Goal: Navigation & Orientation: Understand site structure

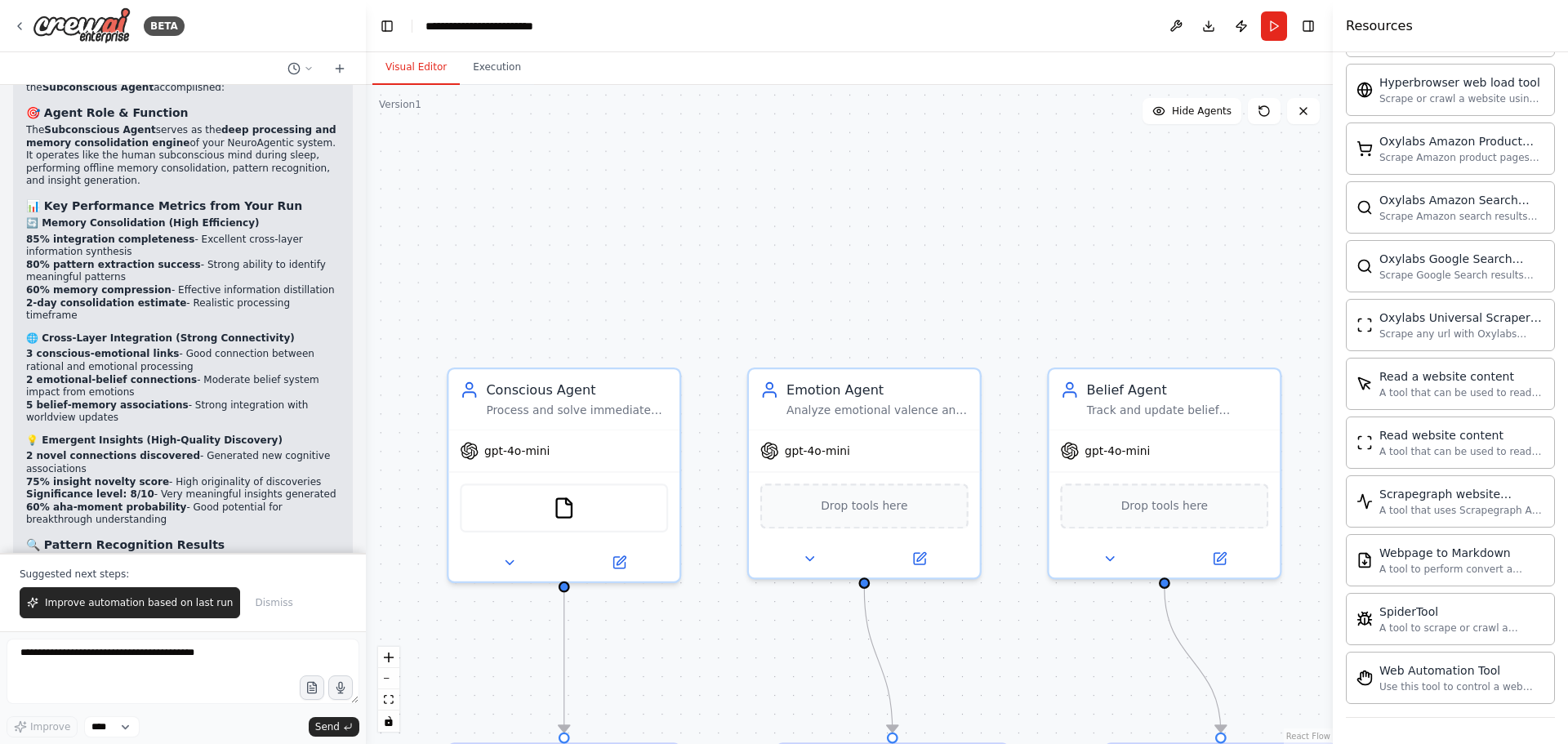
scroll to position [6797, 0]
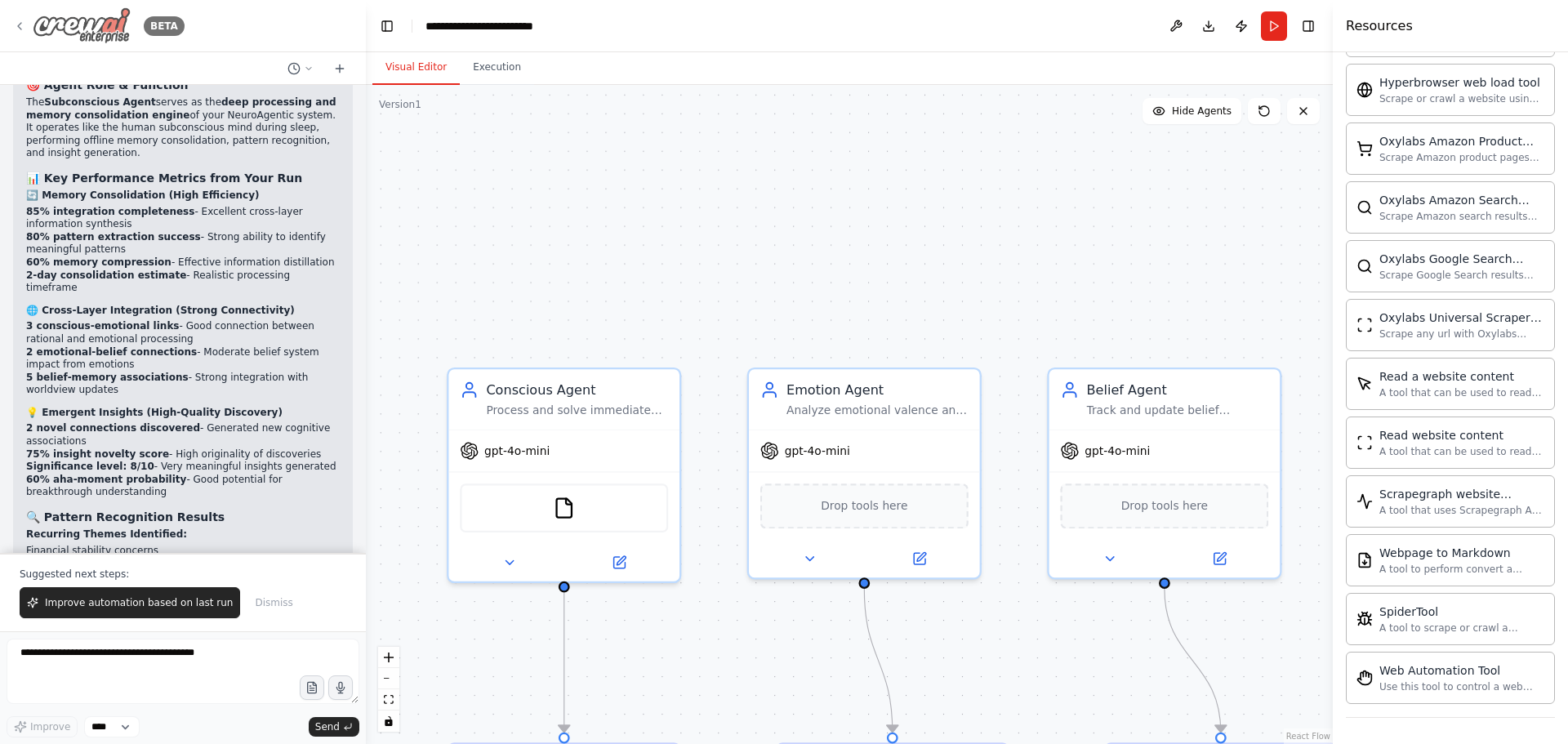
click at [64, 26] on img at bounding box center [82, 26] width 98 height 37
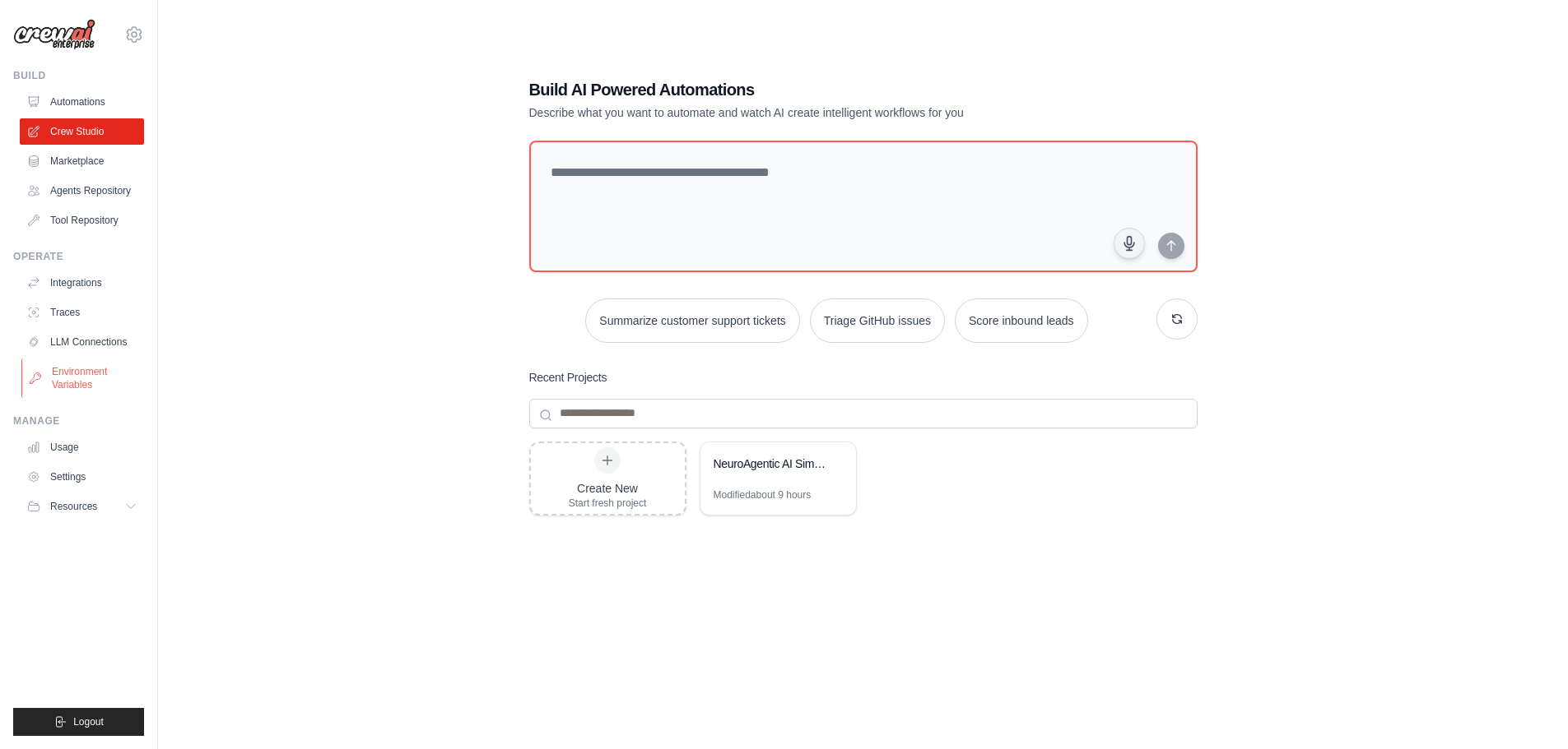
click at [93, 381] on link "Environment Variables" at bounding box center [83, 378] width 124 height 40
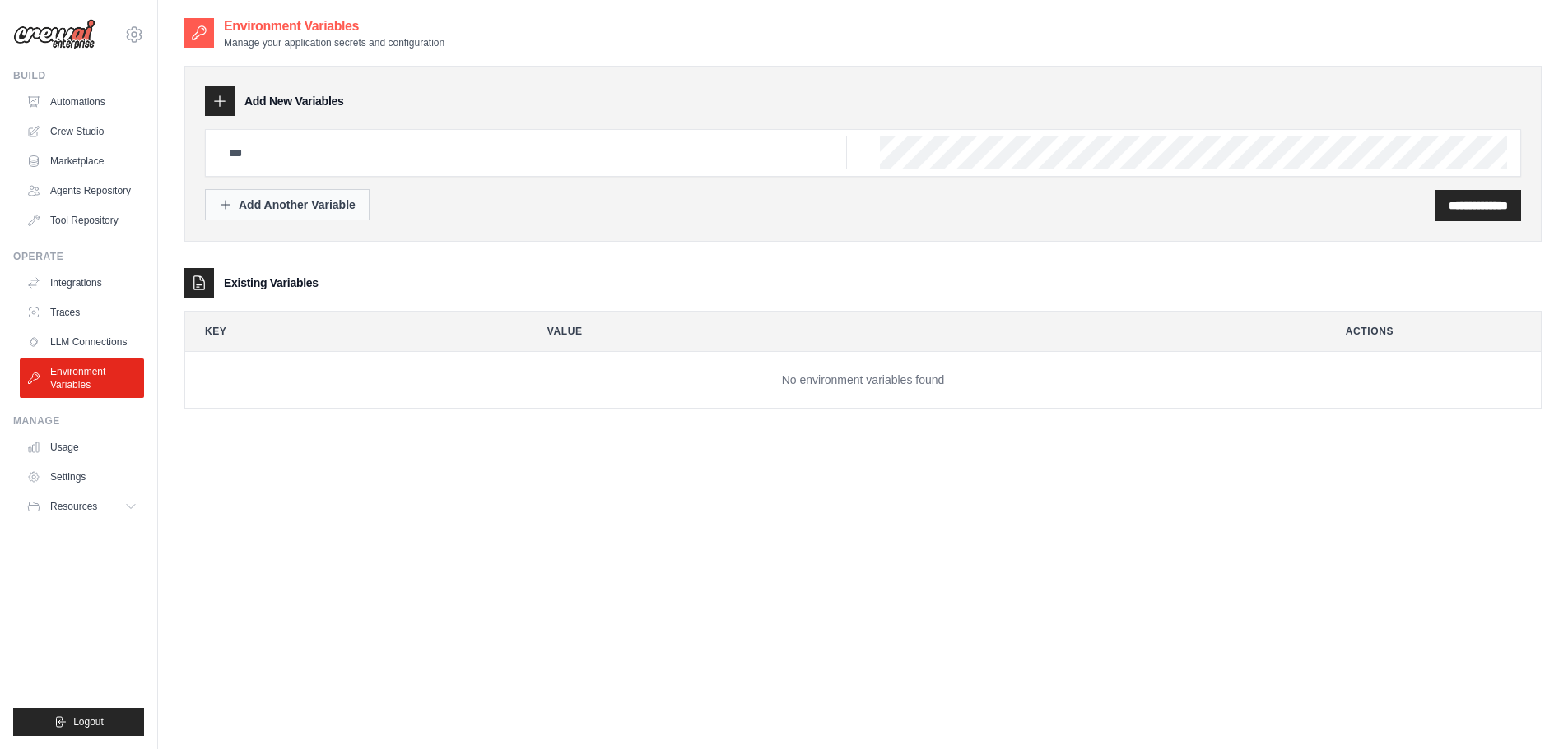
click at [327, 210] on div "Add Another Variable" at bounding box center [288, 204] width 137 height 16
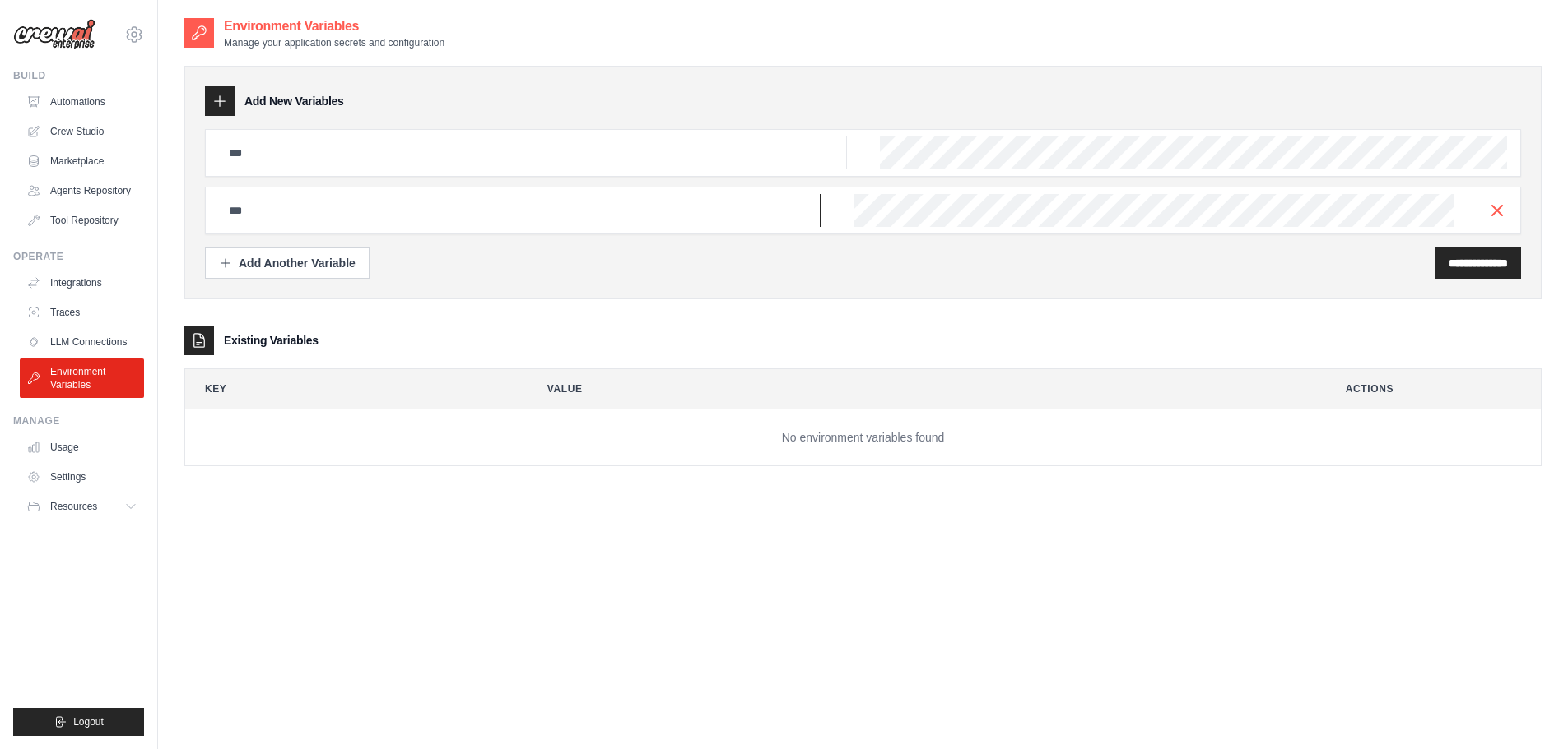
click at [327, 215] on input "text" at bounding box center [520, 210] width 601 height 33
click at [486, 146] on input "text" at bounding box center [533, 153] width 628 height 33
click at [79, 312] on link "Traces" at bounding box center [83, 313] width 124 height 26
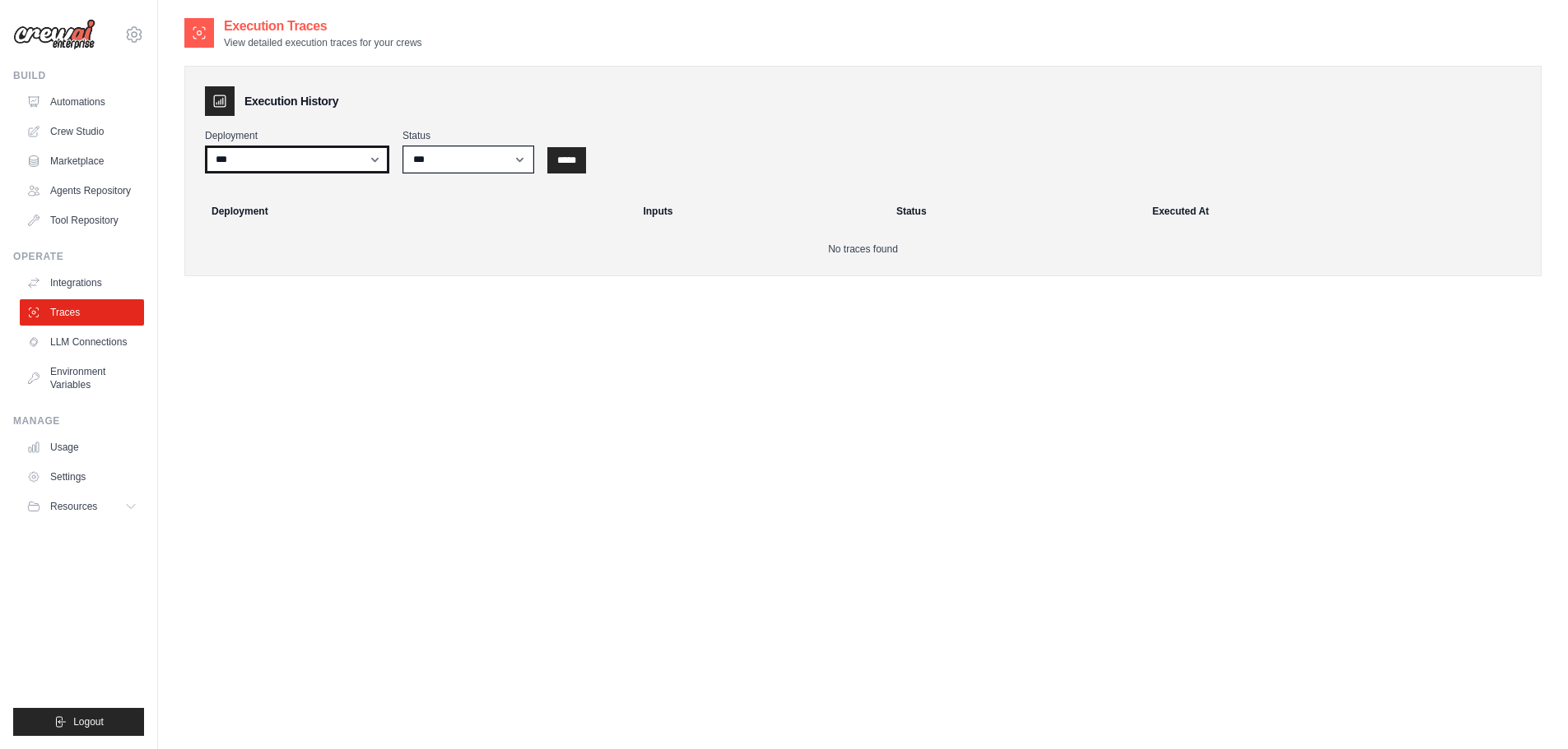
click at [354, 161] on select "***" at bounding box center [297, 159] width 185 height 28
click at [442, 158] on select "*** ********* ******* *****" at bounding box center [469, 159] width 132 height 28
click at [448, 158] on select "*** ********* ******* *****" at bounding box center [469, 159] width 132 height 28
click at [95, 222] on link "Tool Repository" at bounding box center [83, 220] width 124 height 26
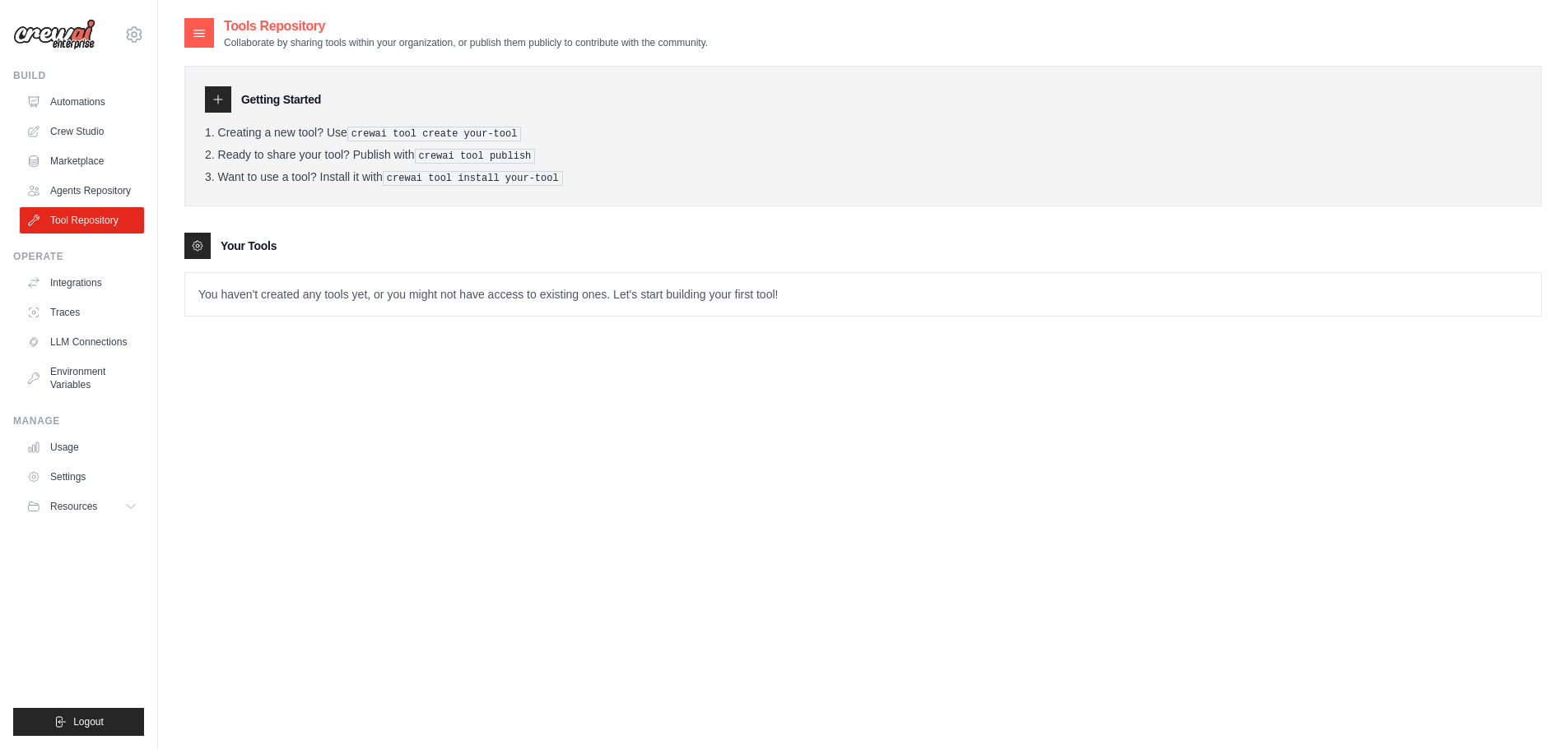
click at [238, 294] on p "You haven't created any tools yet, or you might not have access to existing one…" at bounding box center [863, 294] width 1356 height 42
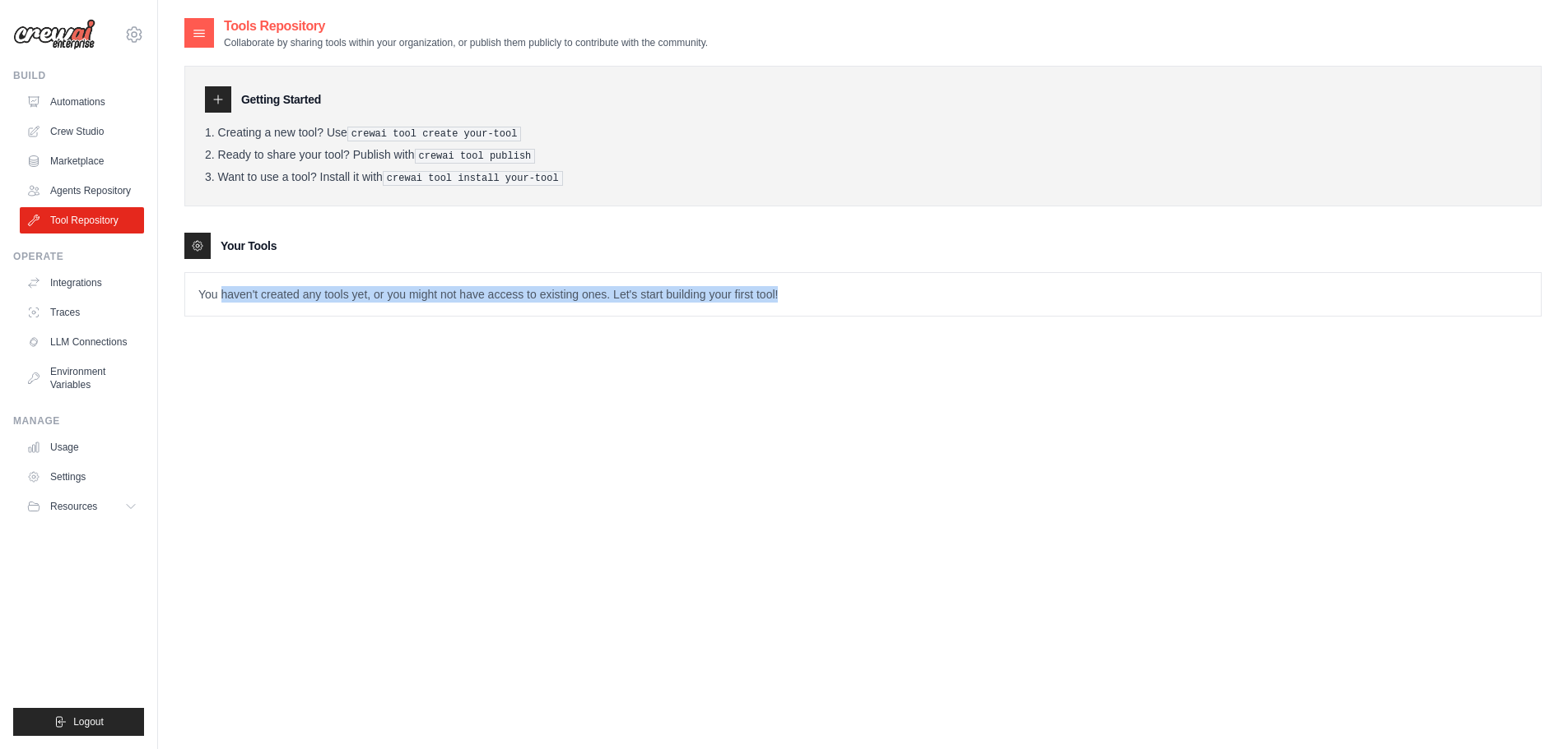
drag, startPoint x: 223, startPoint y: 293, endPoint x: 904, endPoint y: 291, distance: 681.0
click at [904, 291] on p "You haven't created any tools yet, or you might not have access to existing one…" at bounding box center [863, 294] width 1356 height 42
click at [881, 349] on div "Tools Repository Collaborate by sharing tools within your organization, or publ…" at bounding box center [863, 391] width 1357 height 749
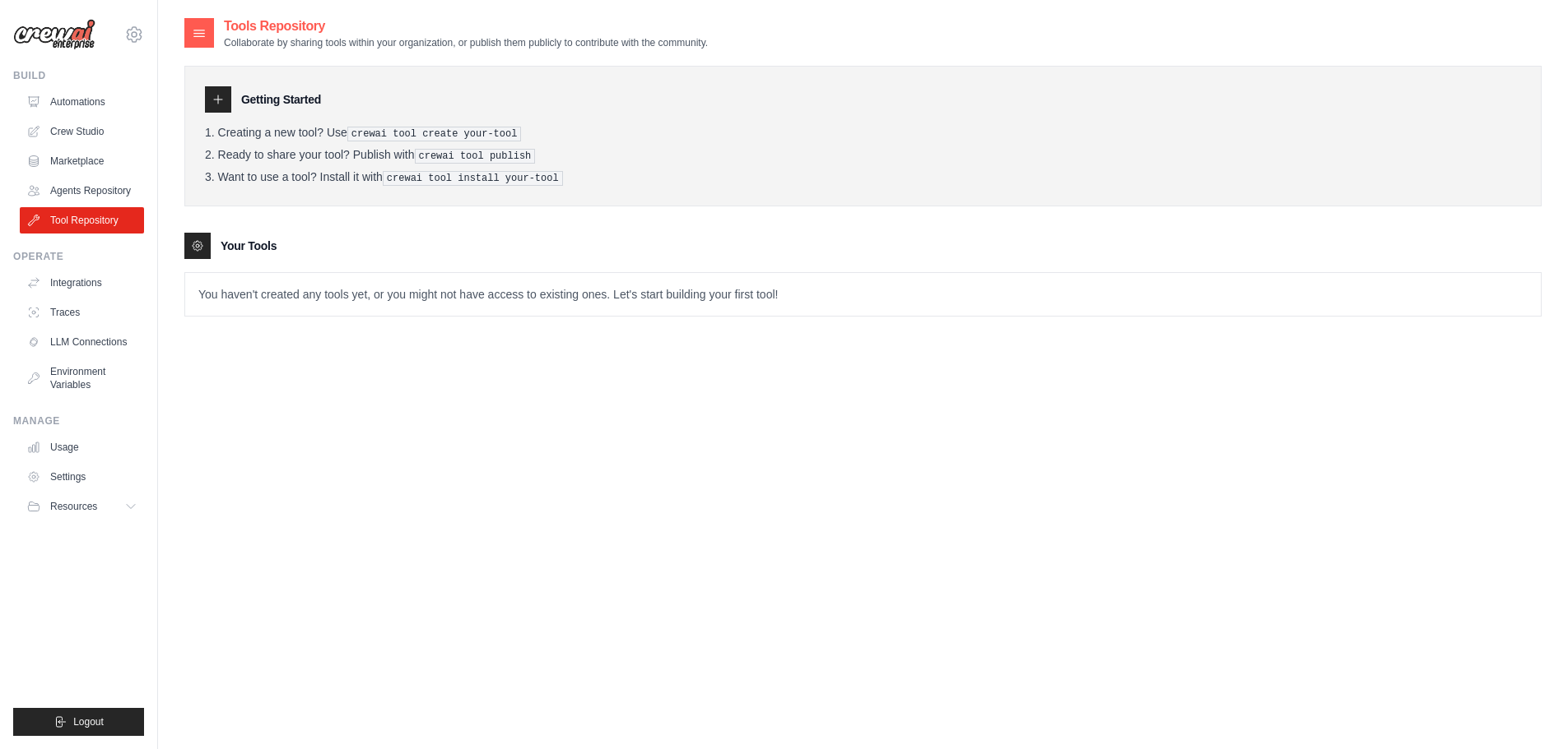
click at [198, 236] on div at bounding box center [198, 246] width 26 height 26
click at [282, 306] on p "You haven't created any tools yet, or you might not have access to existing one…" at bounding box center [863, 294] width 1356 height 42
click at [224, 100] on icon at bounding box center [217, 99] width 13 height 13
drag, startPoint x: 354, startPoint y: 132, endPoint x: 528, endPoint y: 132, distance: 174.0
click at [528, 132] on li "Creating a new tool? Use crewai tool create your-tool" at bounding box center [863, 133] width 1316 height 16
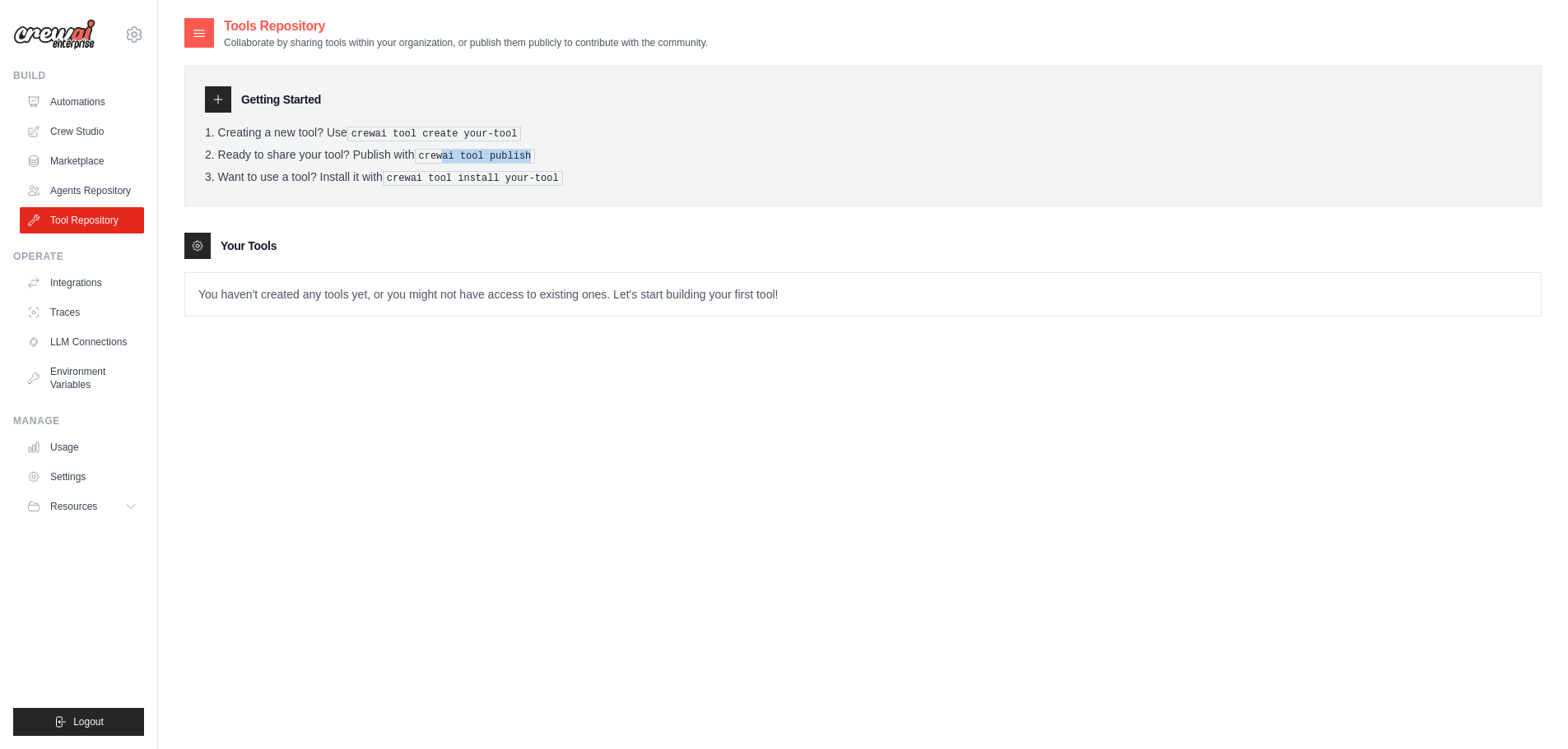
drag, startPoint x: 442, startPoint y: 158, endPoint x: 553, endPoint y: 160, distance: 111.0
click at [553, 160] on li "Ready to share your tool? Publish with crewai tool publish" at bounding box center [863, 156] width 1316 height 16
drag, startPoint x: 392, startPoint y: 188, endPoint x: 555, endPoint y: 182, distance: 163.1
click at [555, 182] on div "Getting Started Creating a new tool? Use crewai tool create your-tool Ready to …" at bounding box center [863, 136] width 1357 height 140
click at [91, 163] on link "Marketplace" at bounding box center [83, 161] width 124 height 26
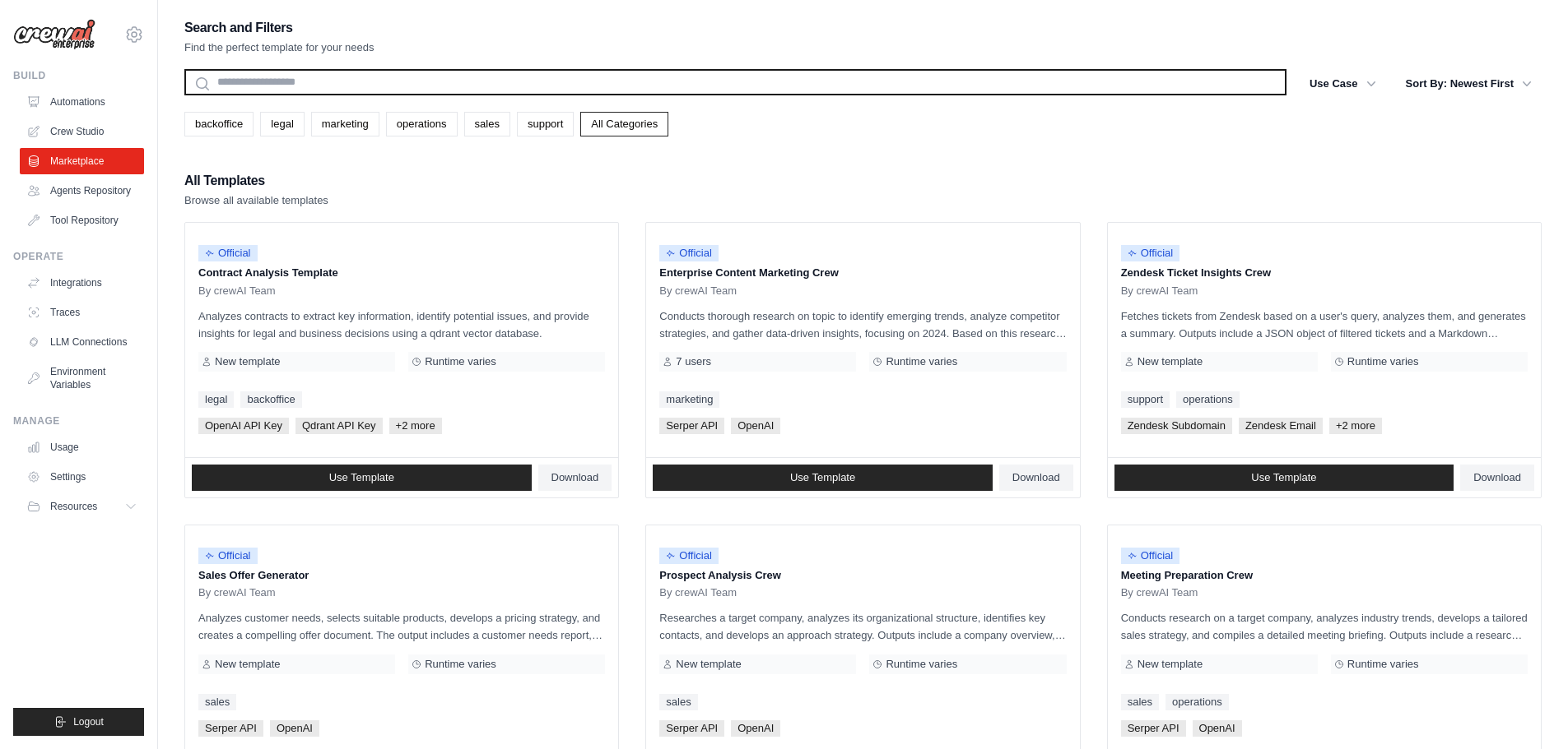
click at [437, 76] on input "text" at bounding box center [735, 82] width 1102 height 26
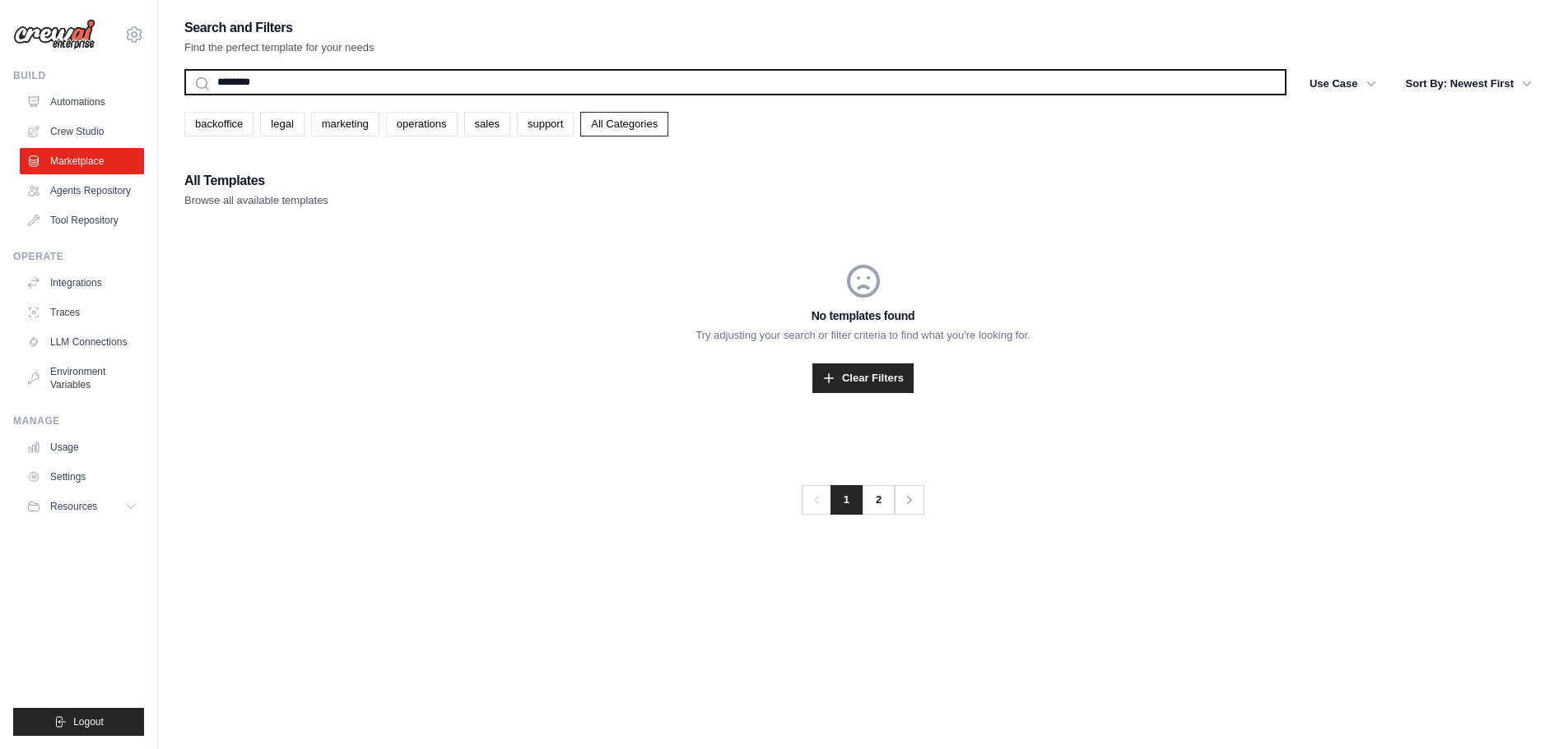
type input "********"
click at [184, 94] on button "Search" at bounding box center [184, 94] width 1 height 1
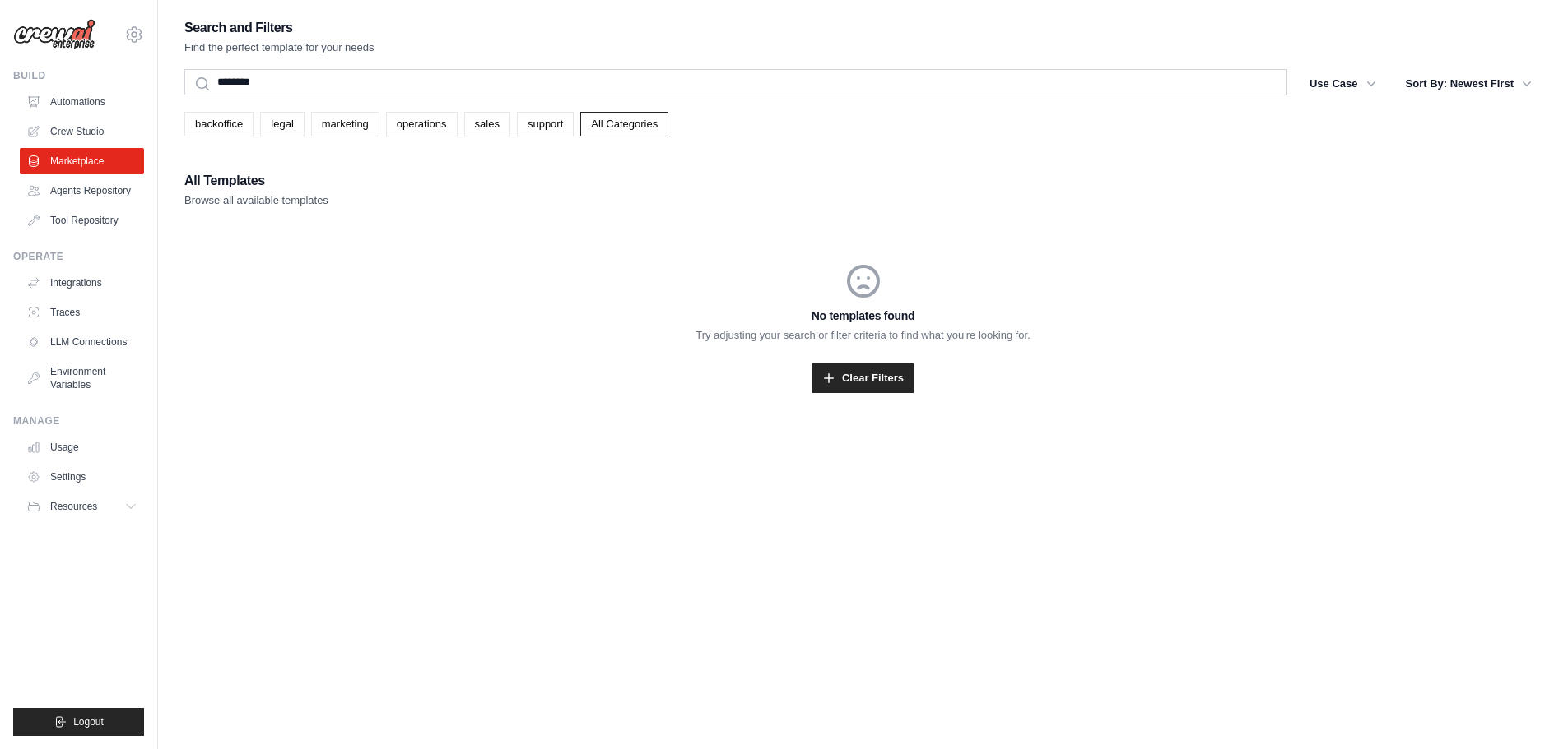
drag, startPoint x: 379, startPoint y: 98, endPoint x: 349, endPoint y: 75, distance: 37.8
click at [349, 75] on div "******** Search" at bounding box center [735, 84] width 1102 height 29
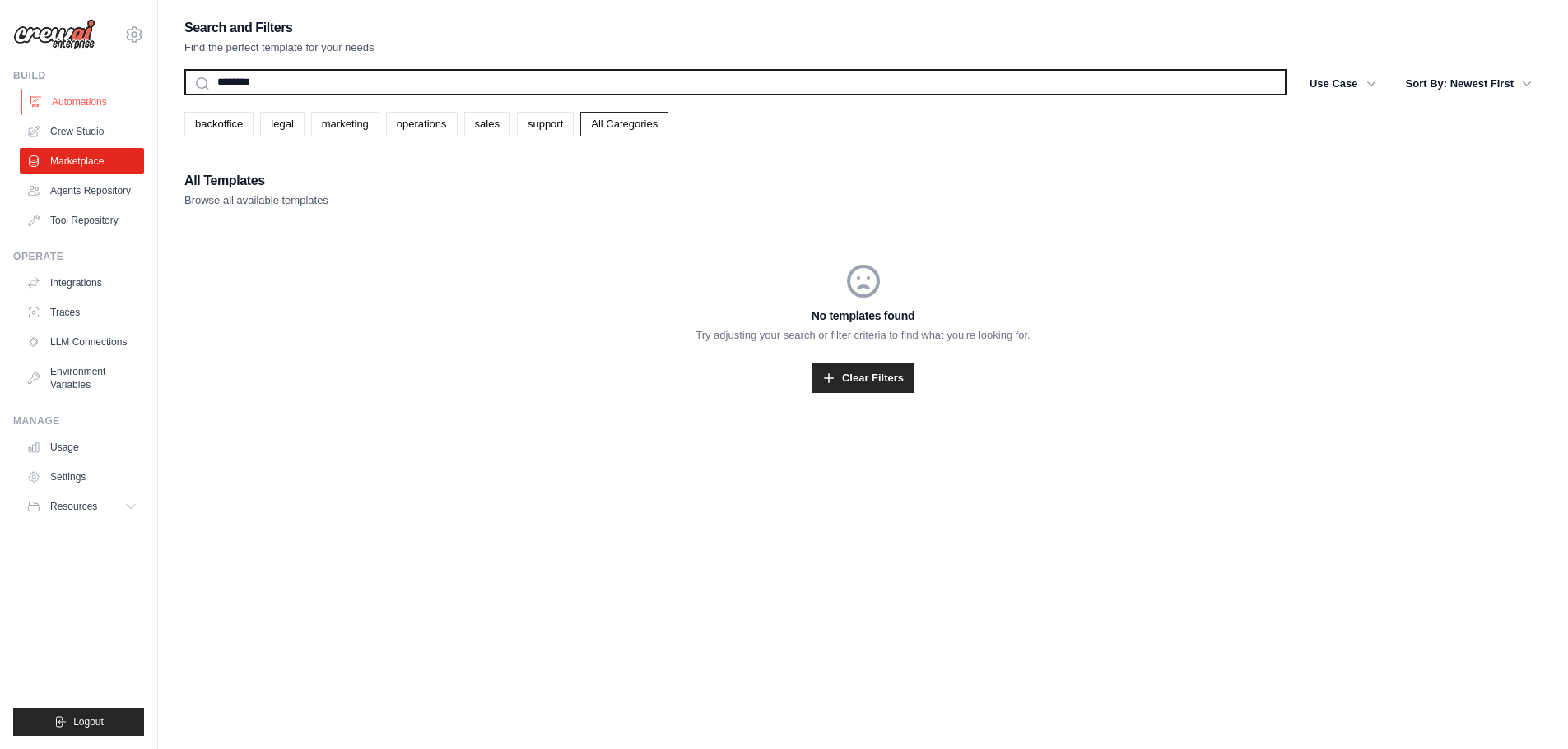
drag, startPoint x: 351, startPoint y: 84, endPoint x: 75, endPoint y: 113, distance: 277.5
click at [80, 105] on div "gsprasanna81@gmail.com Settings Build Automations" at bounding box center [784, 391] width 1568 height 782
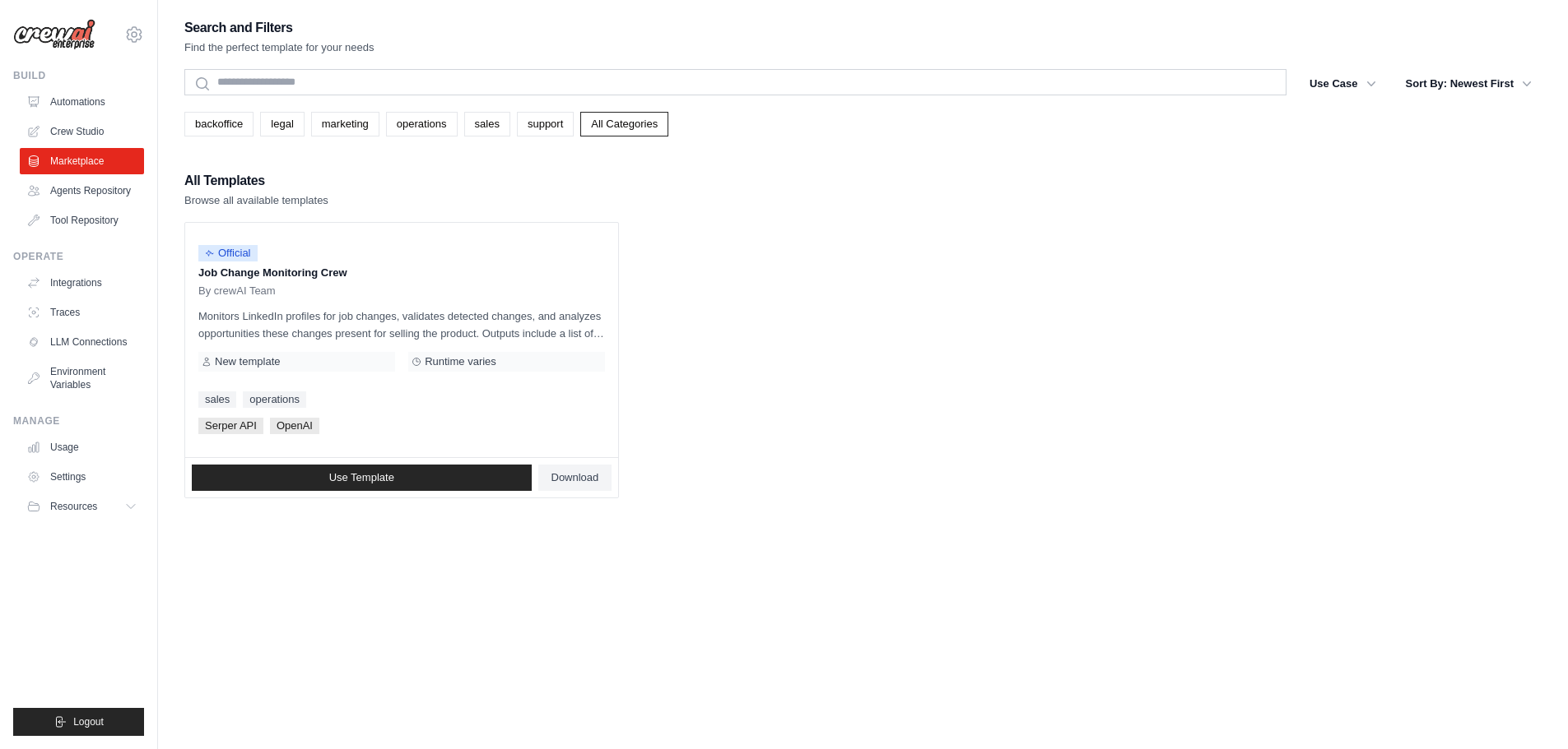
click at [609, 139] on div "Search and Filters Find the perfect template for your needs Search Use Case bac…" at bounding box center [863, 257] width 1357 height 482
click at [609, 120] on link "All Categories" at bounding box center [625, 124] width 88 height 25
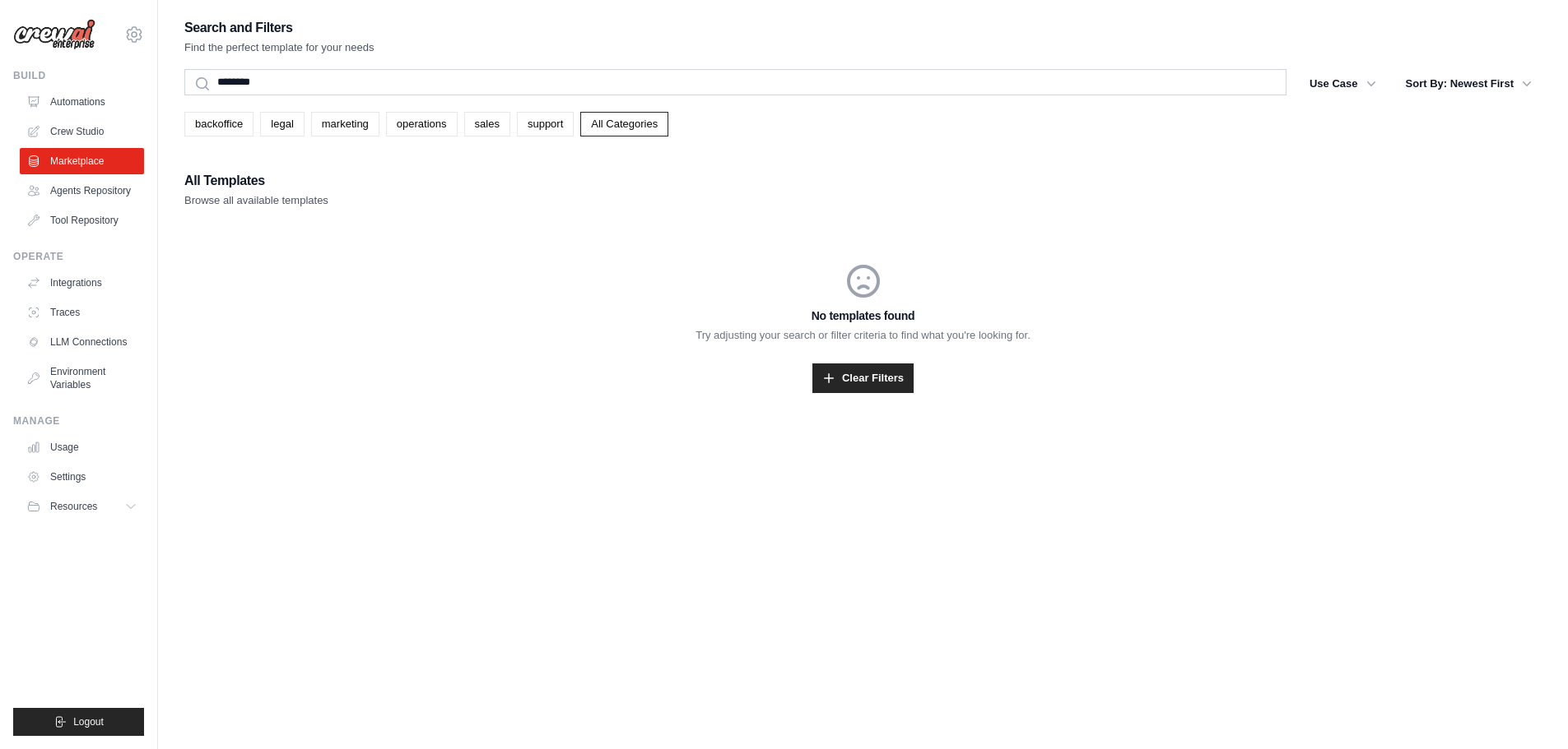
click at [619, 126] on link "All Categories" at bounding box center [625, 124] width 88 height 25
click at [619, 126] on link "All Categories" at bounding box center [625, 124] width 88 height 25
click at [860, 379] on link "Clear Filters" at bounding box center [863, 378] width 101 height 29
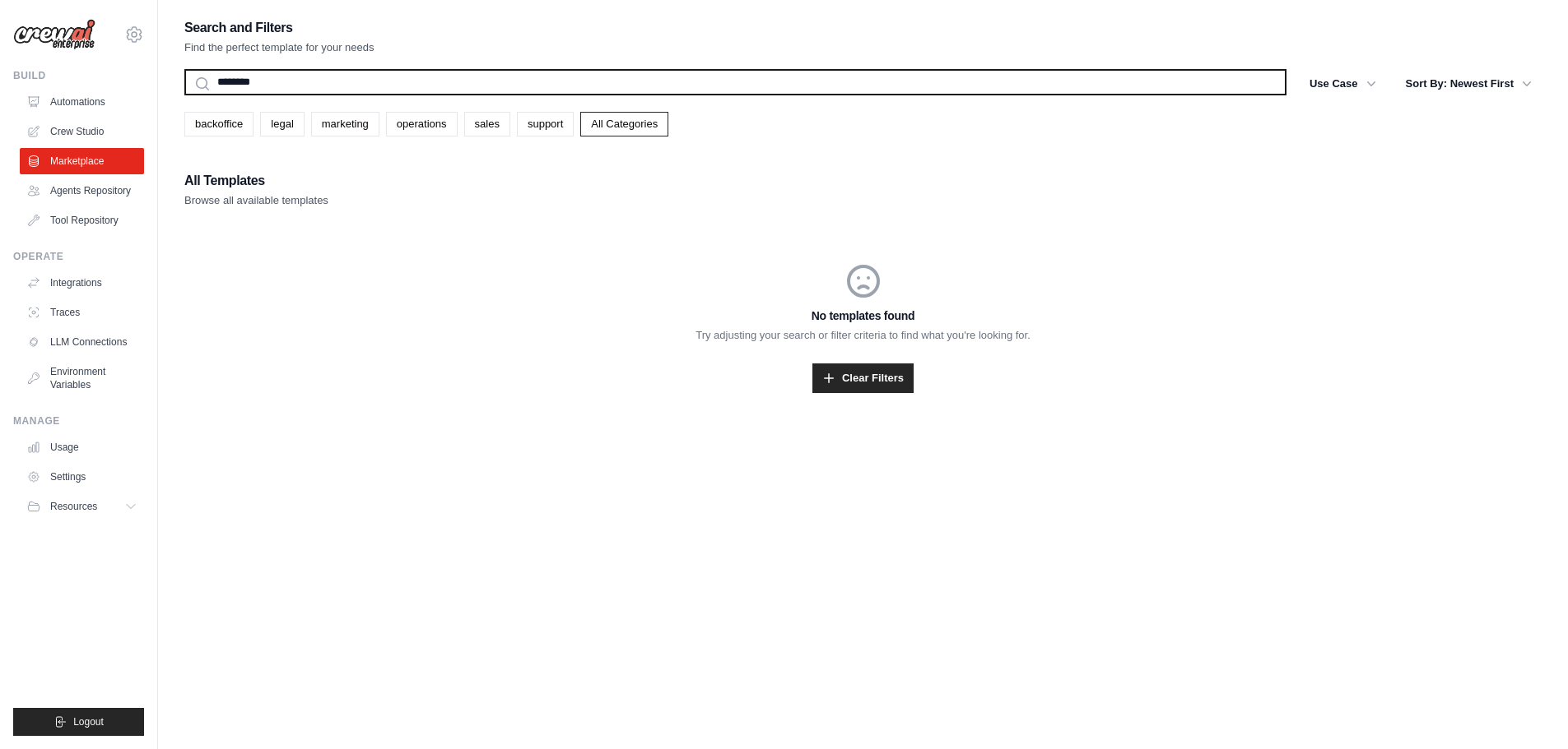
drag, startPoint x: 271, startPoint y: 82, endPoint x: 106, endPoint y: 67, distance: 165.7
click at [106, 67] on div "gsprasanna81@gmail.com Settings Build Automations" at bounding box center [784, 391] width 1568 height 782
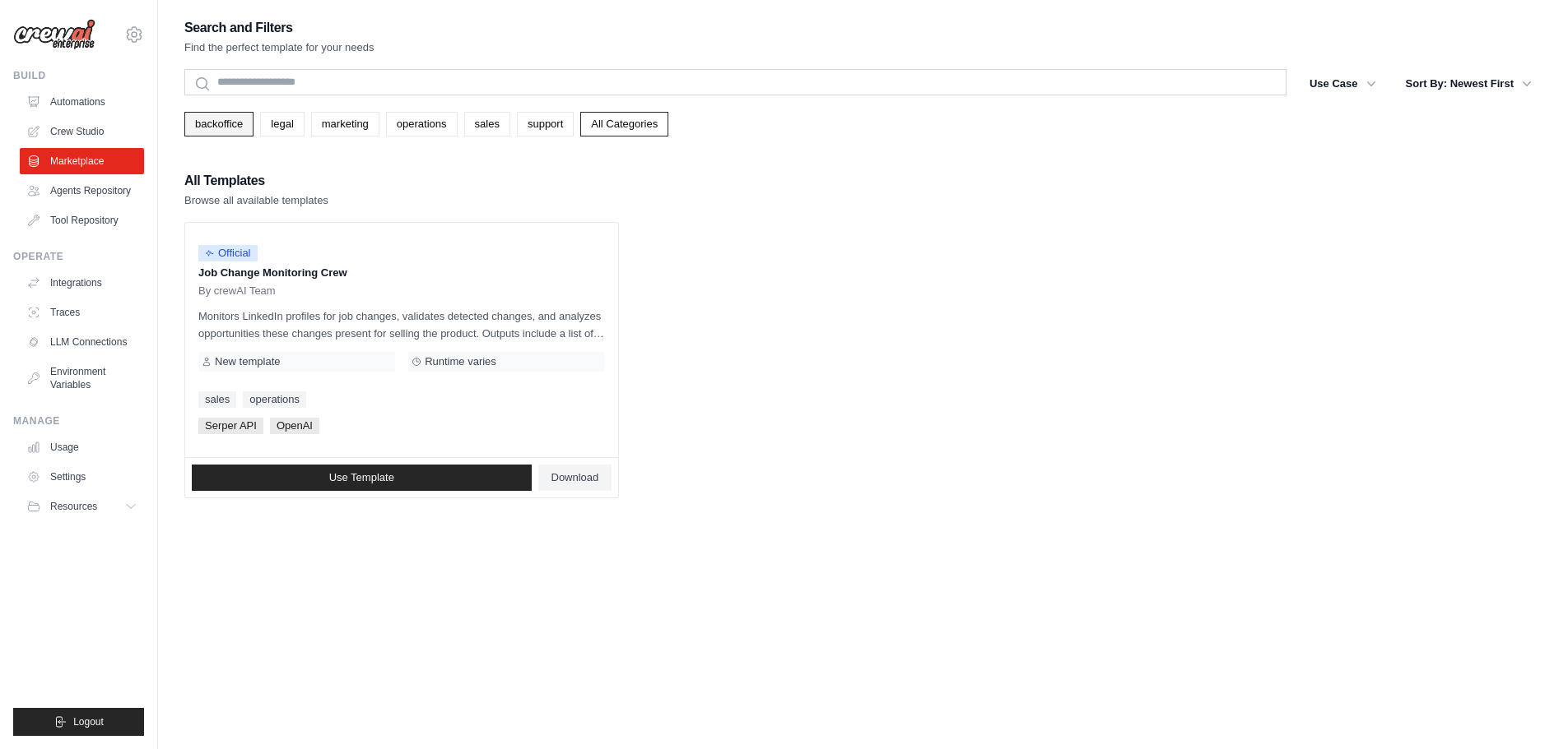
click at [224, 127] on link "backoffice" at bounding box center [219, 124] width 69 height 25
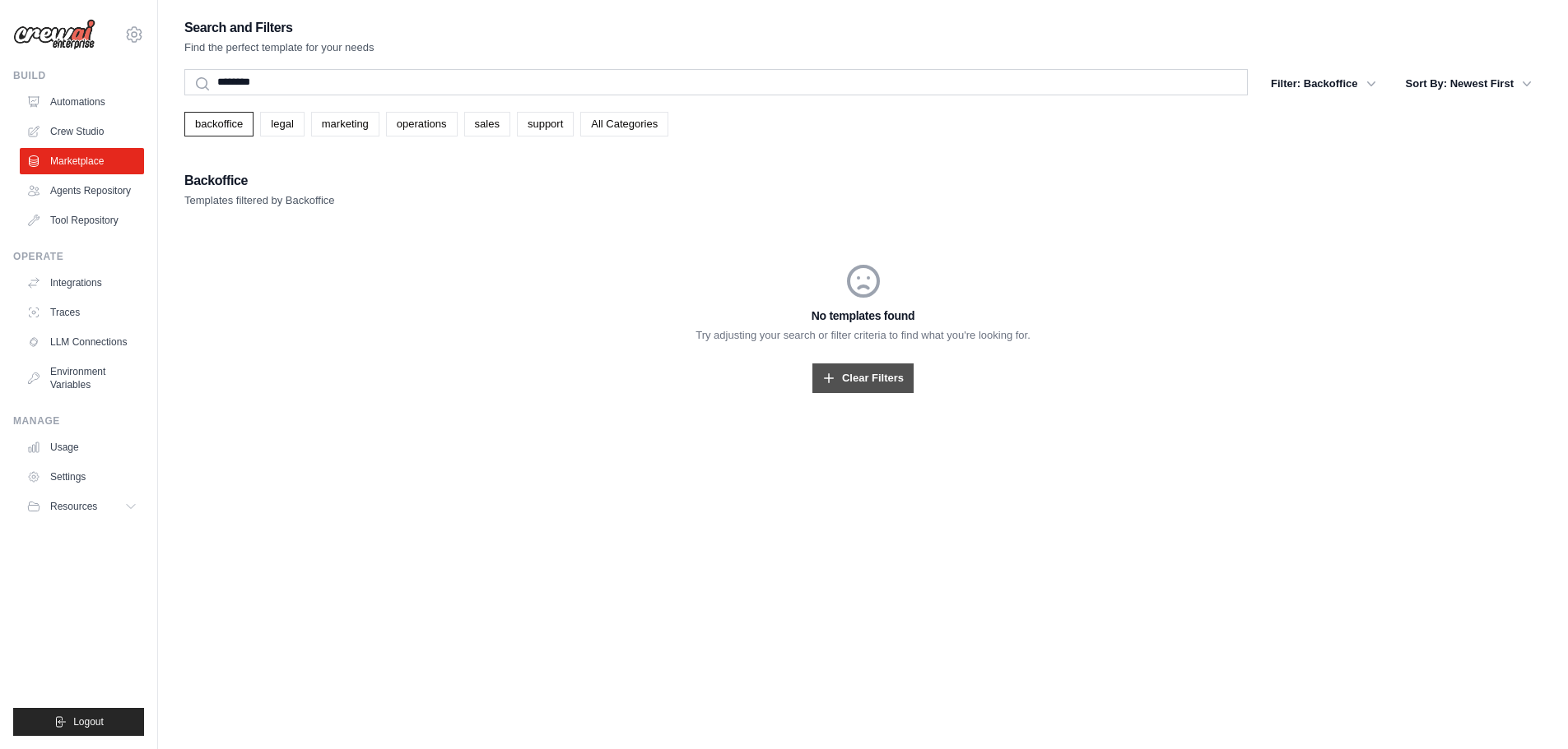
click at [865, 374] on link "Clear Filters" at bounding box center [863, 378] width 101 height 29
click at [878, 378] on link "Clear Filters" at bounding box center [863, 378] width 101 height 29
click at [56, 190] on link "Agents Repository" at bounding box center [83, 190] width 124 height 26
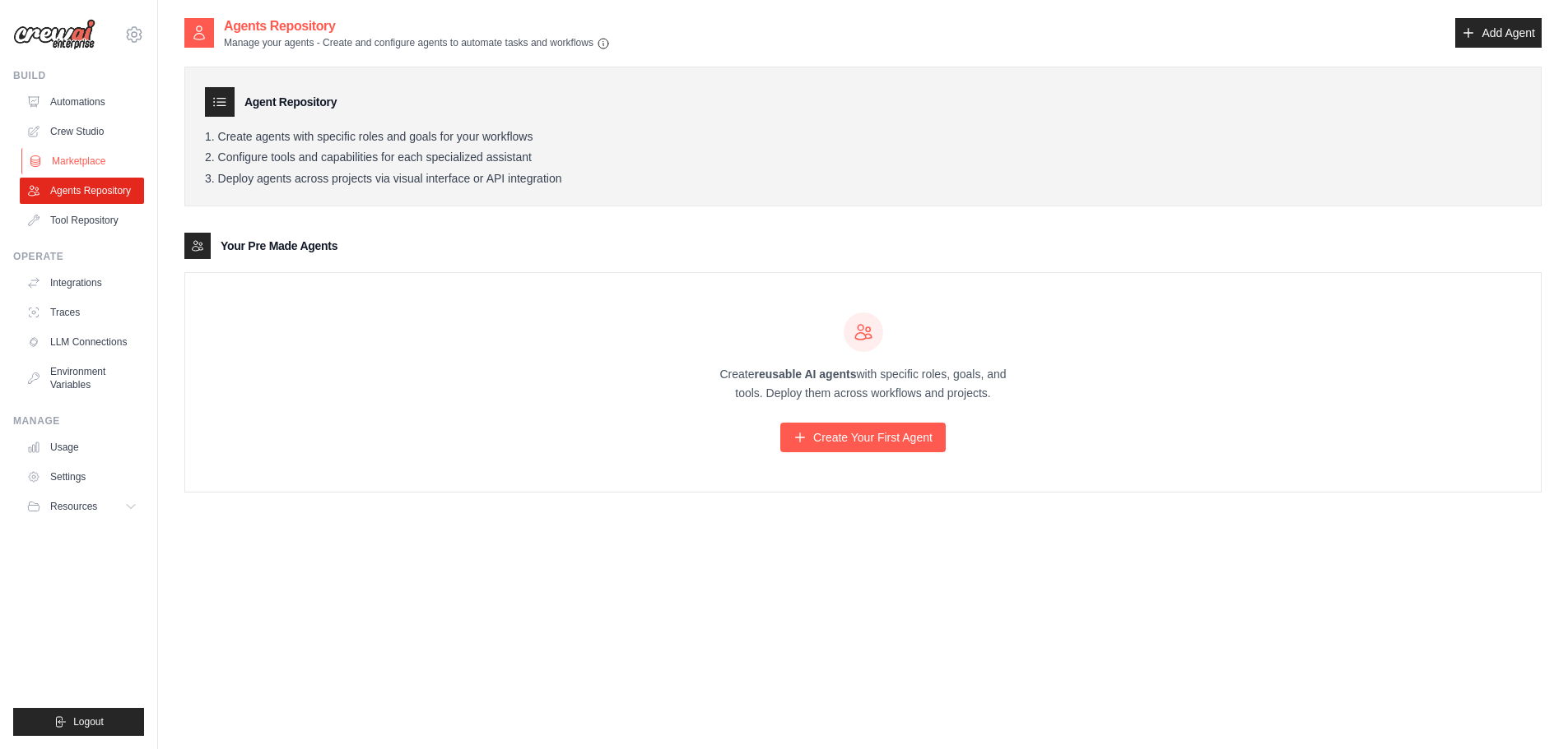
click at [77, 159] on link "Marketplace" at bounding box center [83, 161] width 124 height 26
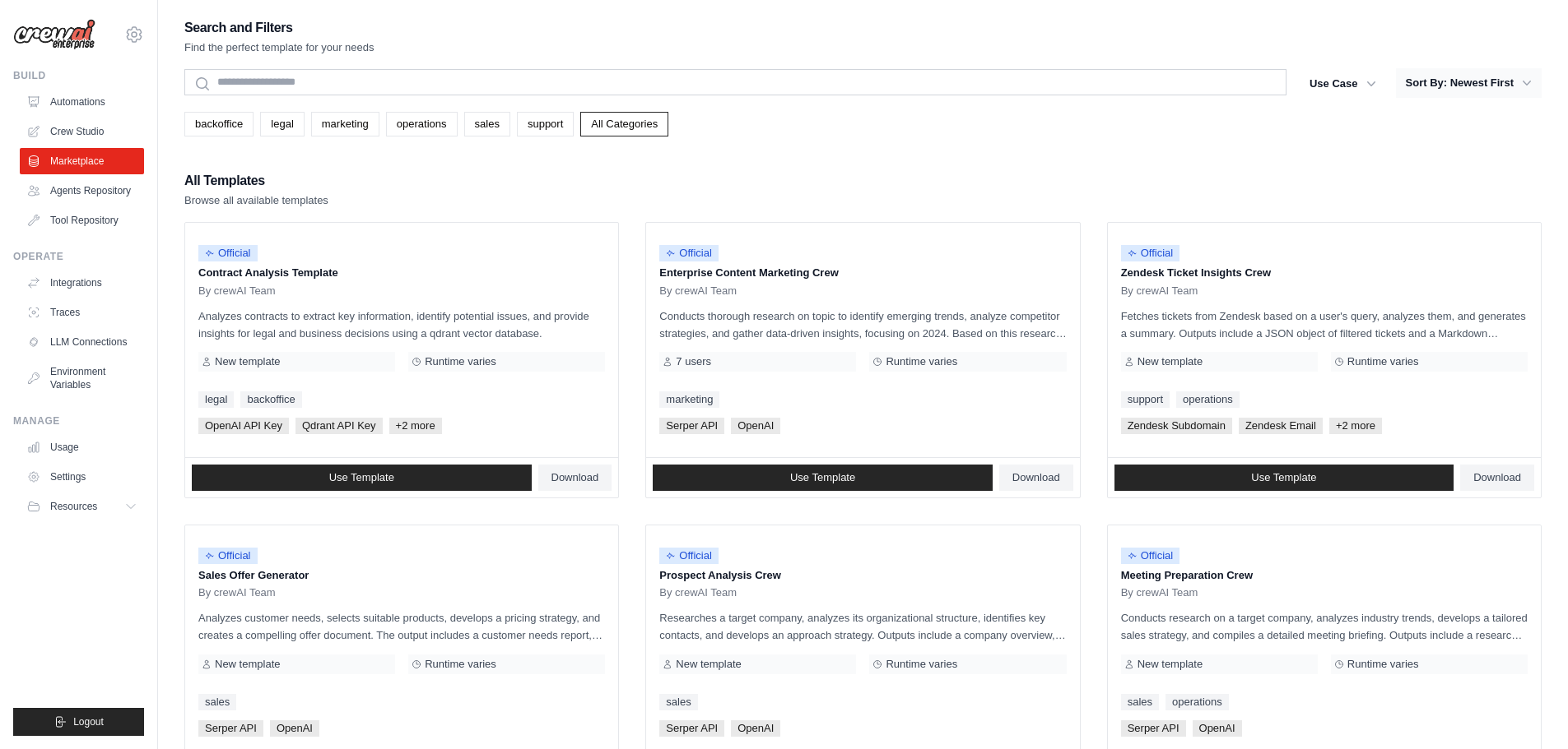
click at [1470, 87] on button "Sort By: Newest First" at bounding box center [1468, 83] width 146 height 29
click at [1525, 81] on icon "button" at bounding box center [1526, 82] width 16 height 16
click at [1519, 79] on icon "button" at bounding box center [1526, 82] width 16 height 16
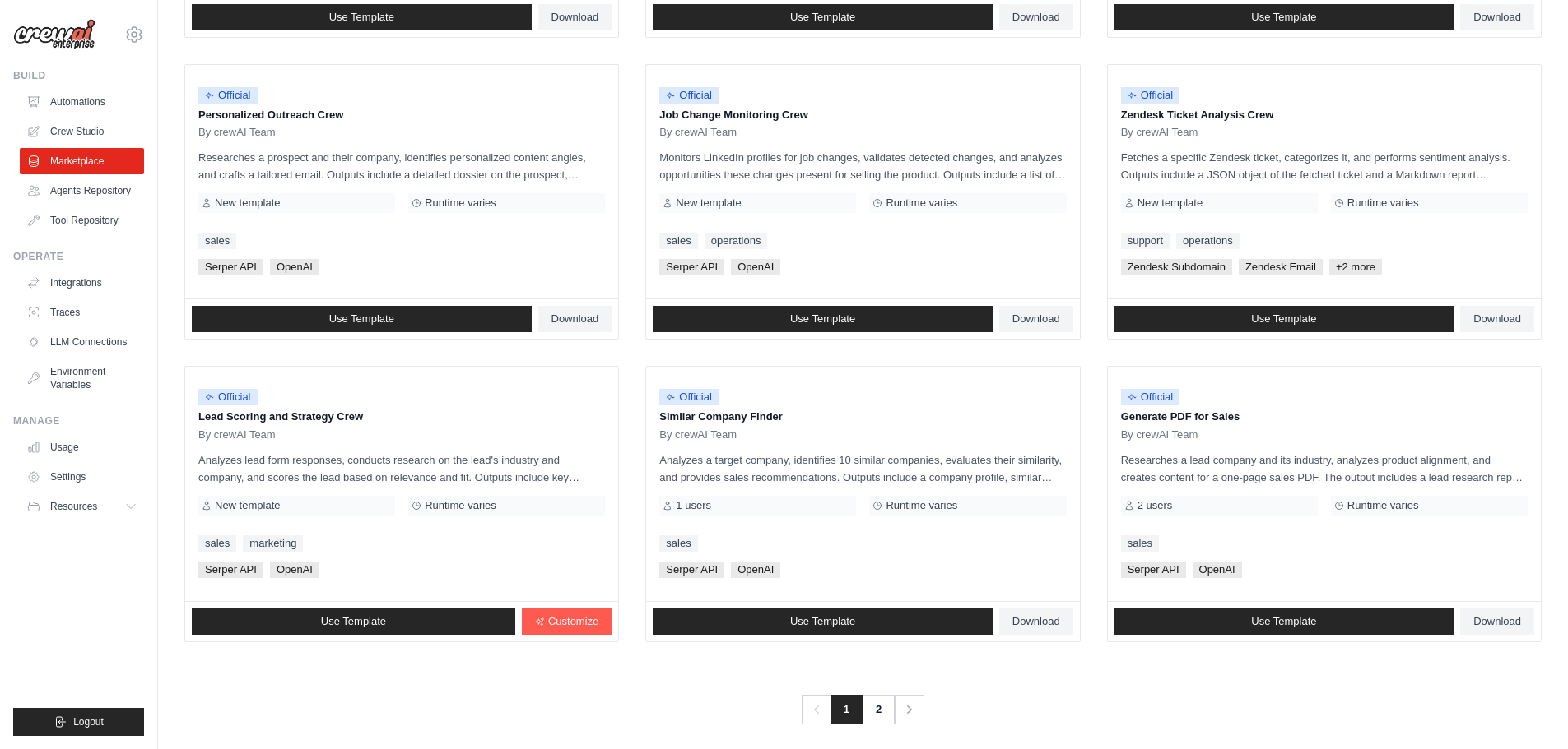
scroll to position [775, 0]
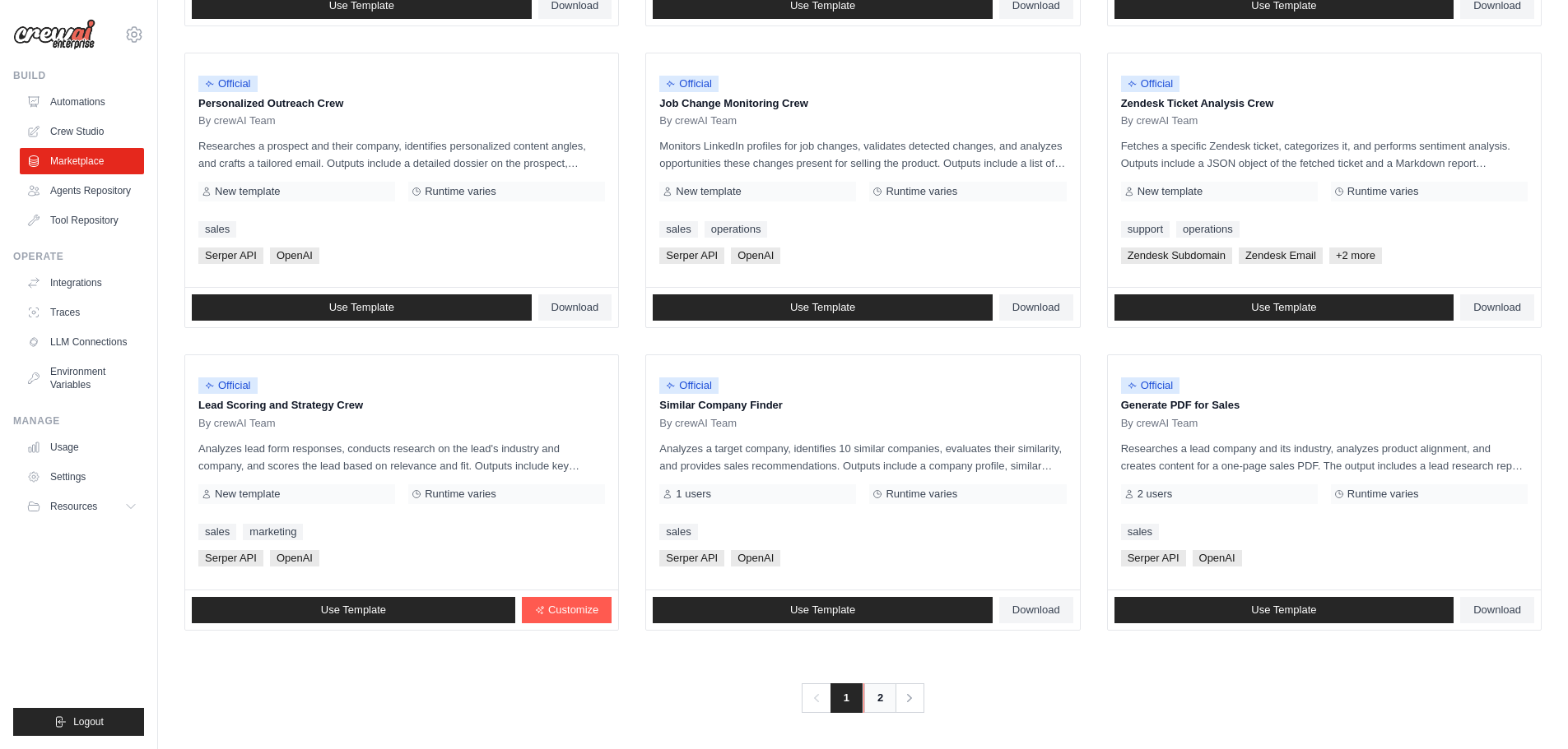
click at [884, 700] on link "2" at bounding box center [880, 698] width 33 height 29
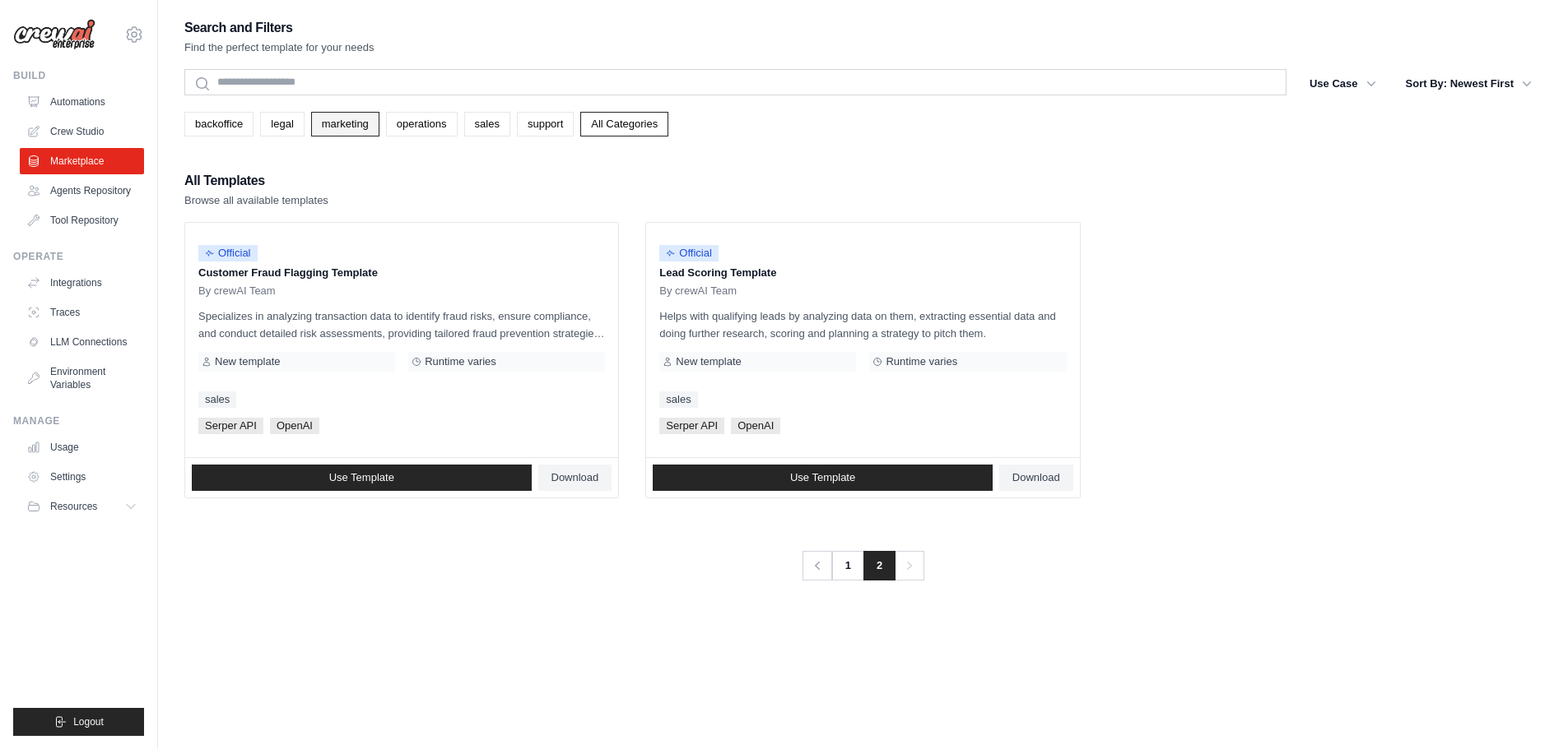
click at [340, 126] on link "marketing" at bounding box center [345, 124] width 68 height 25
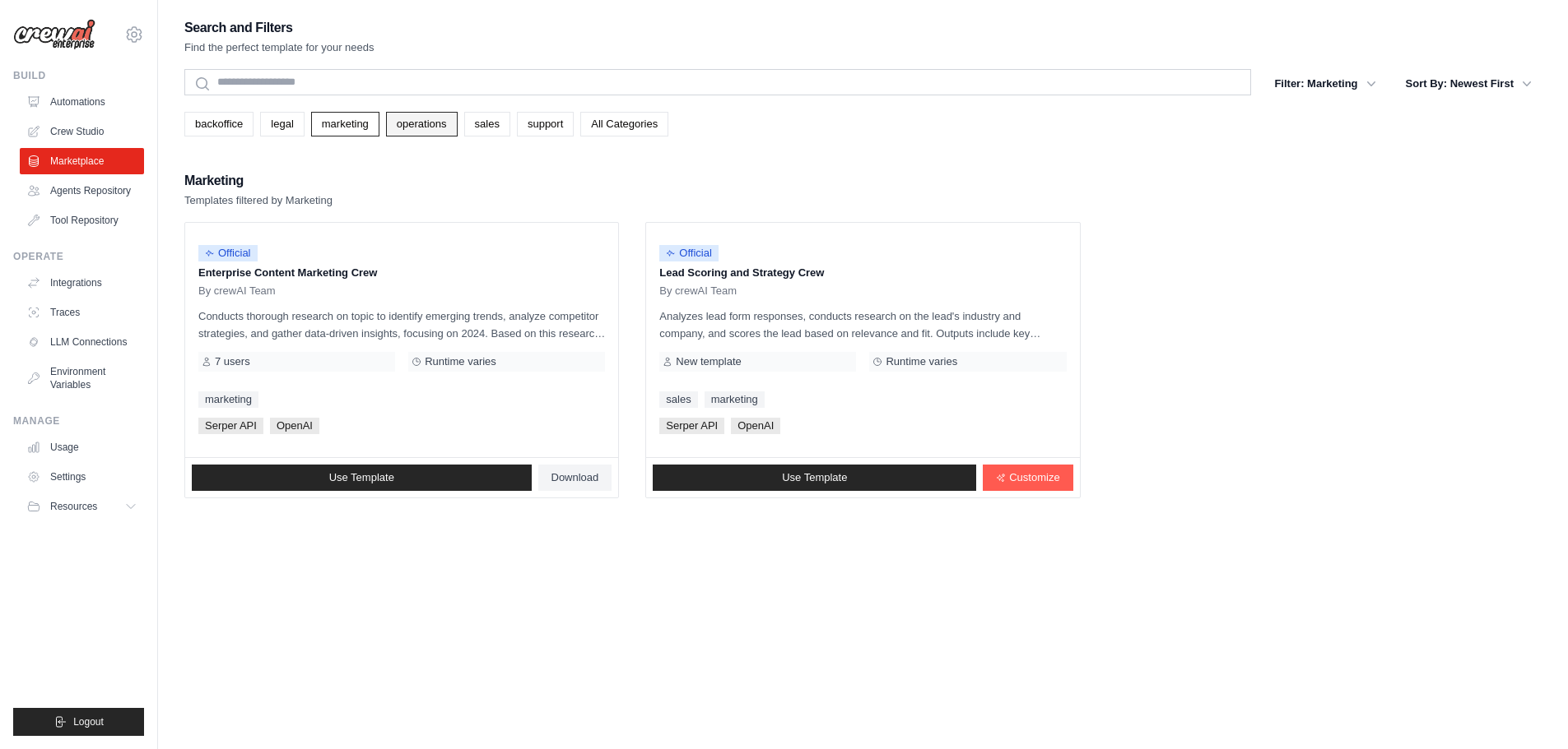
click at [426, 125] on link "operations" at bounding box center [422, 124] width 72 height 25
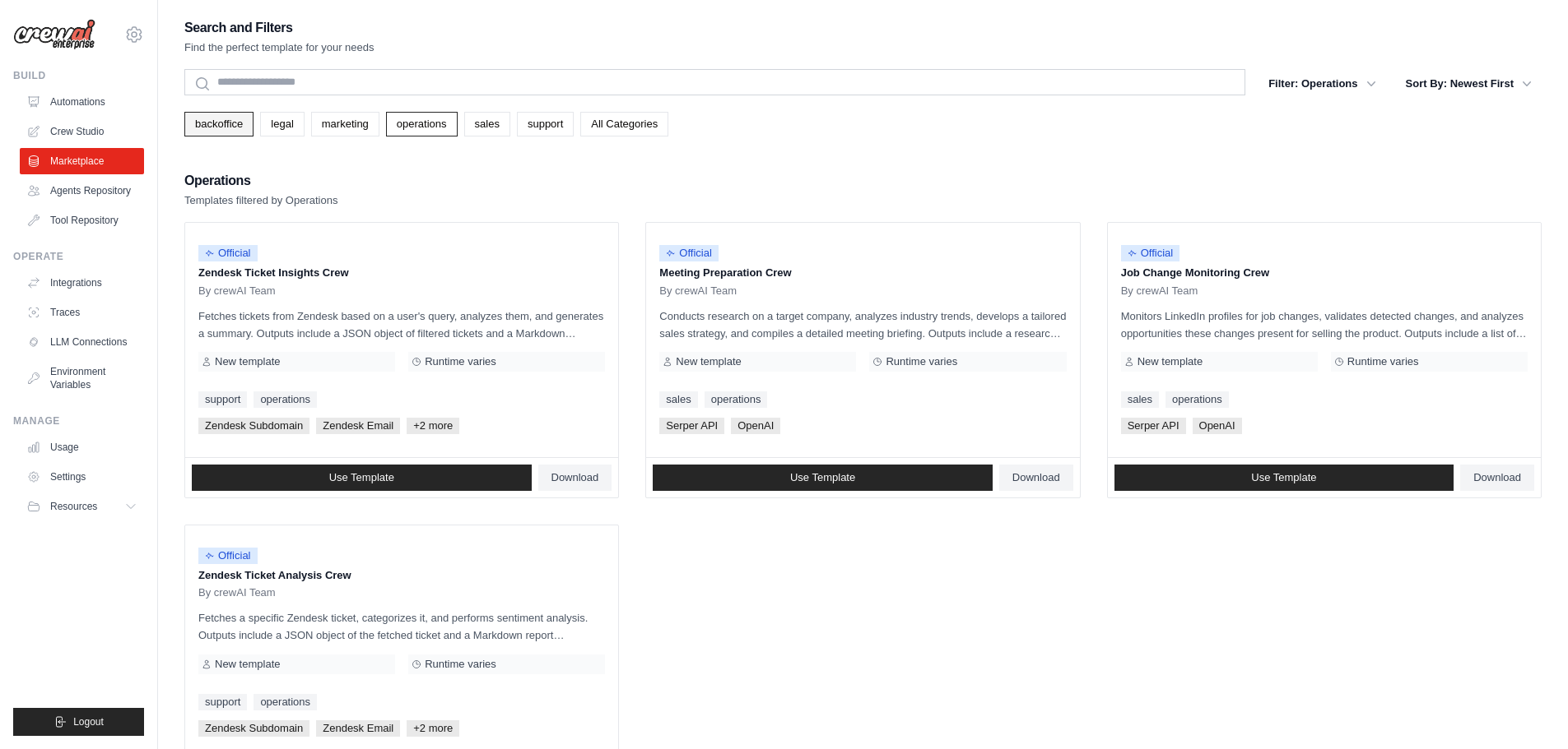
click at [226, 126] on link "backoffice" at bounding box center [219, 124] width 69 height 25
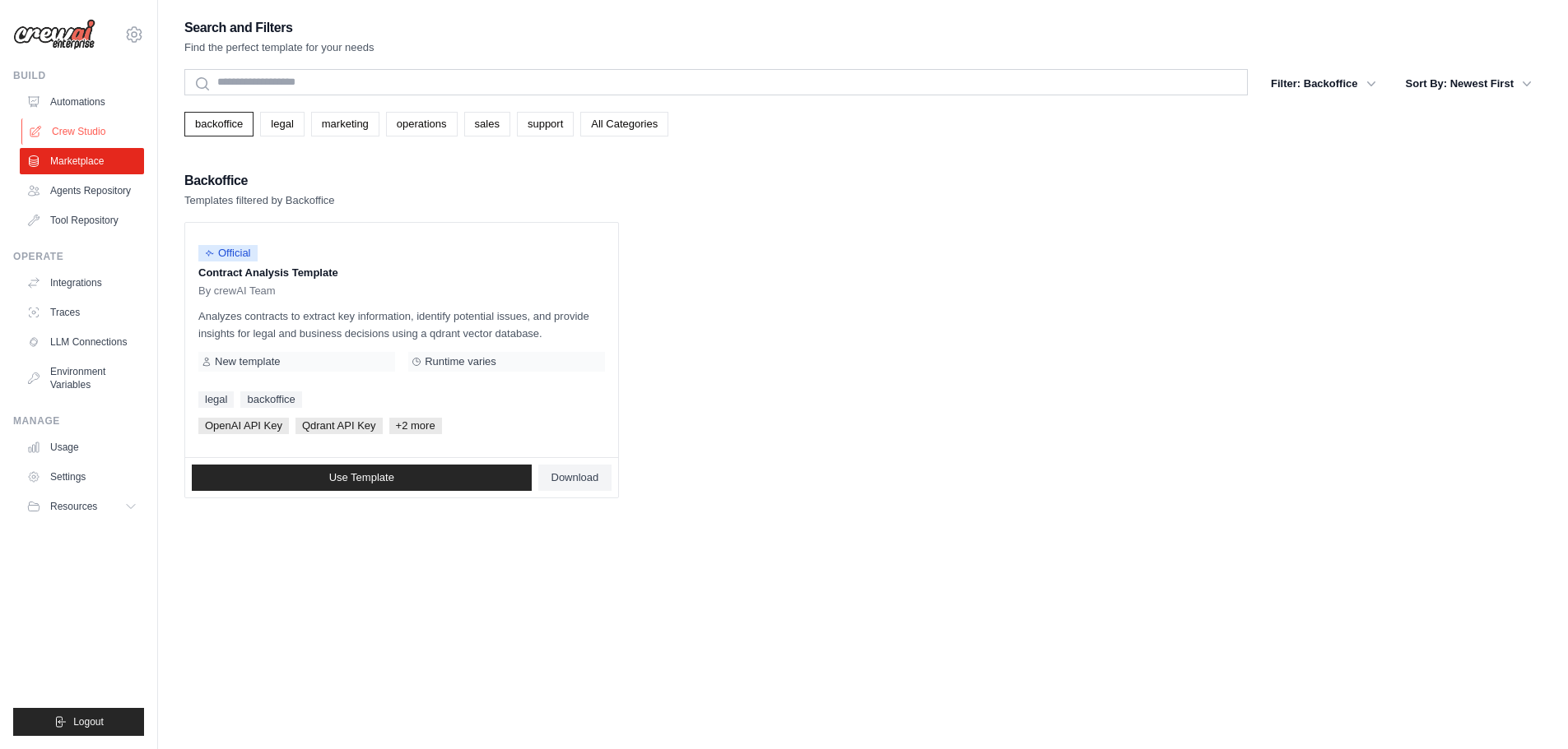
click at [87, 131] on link "Crew Studio" at bounding box center [83, 132] width 124 height 26
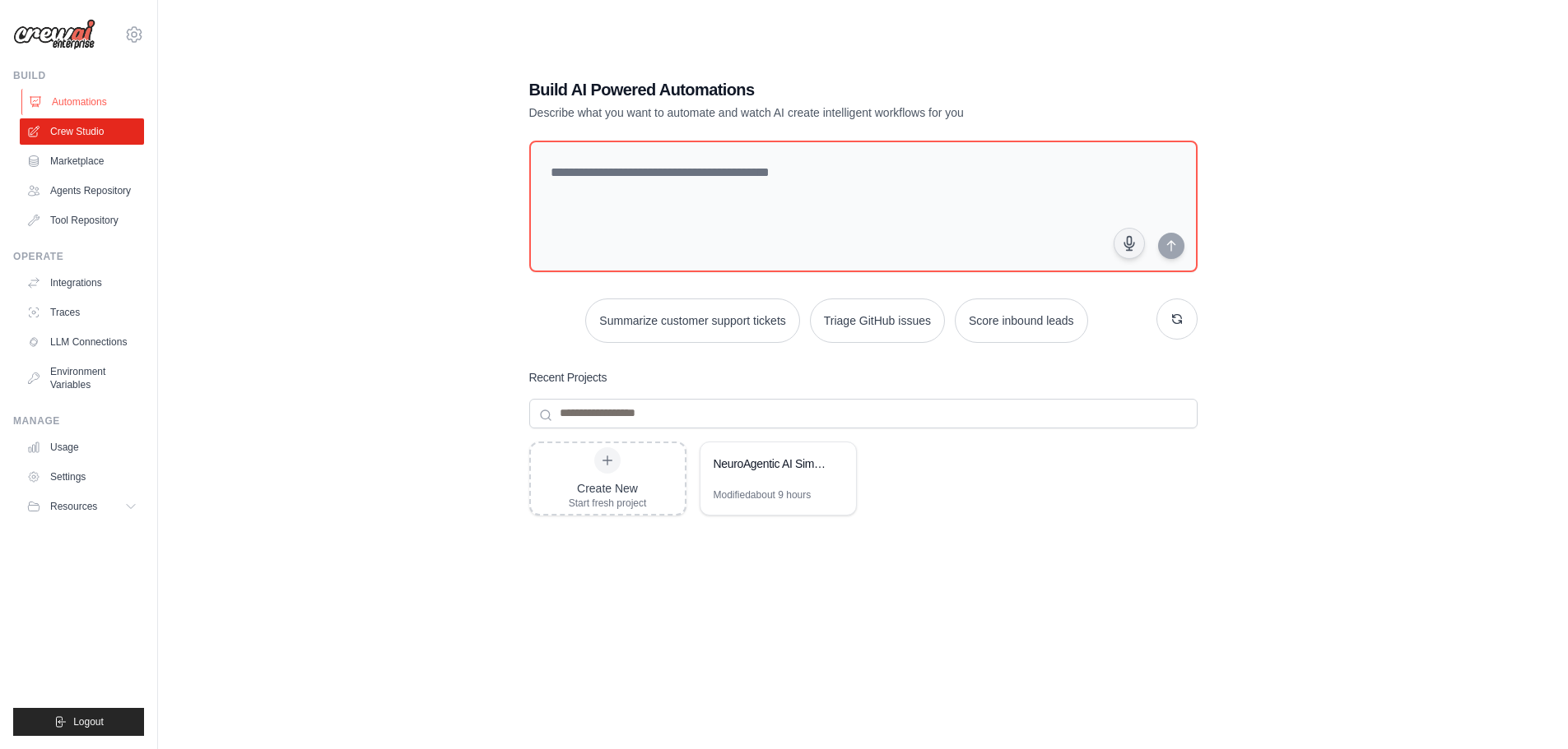
click at [87, 104] on link "Automations" at bounding box center [83, 102] width 124 height 26
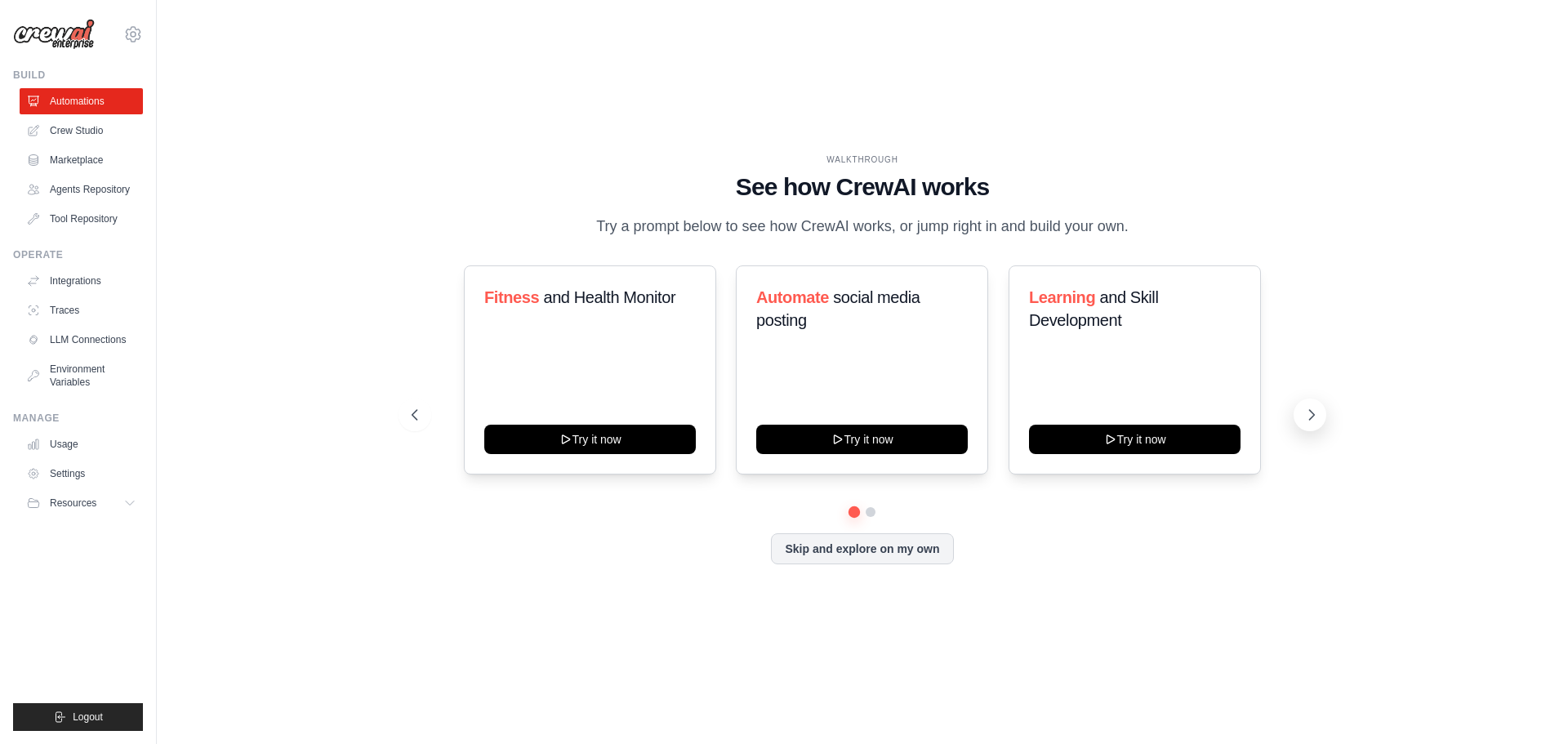
click at [1309, 414] on icon at bounding box center [1311, 415] width 16 height 16
click at [1315, 418] on icon at bounding box center [1311, 415] width 16 height 16
click at [94, 339] on link "LLM Connections" at bounding box center [83, 340] width 123 height 26
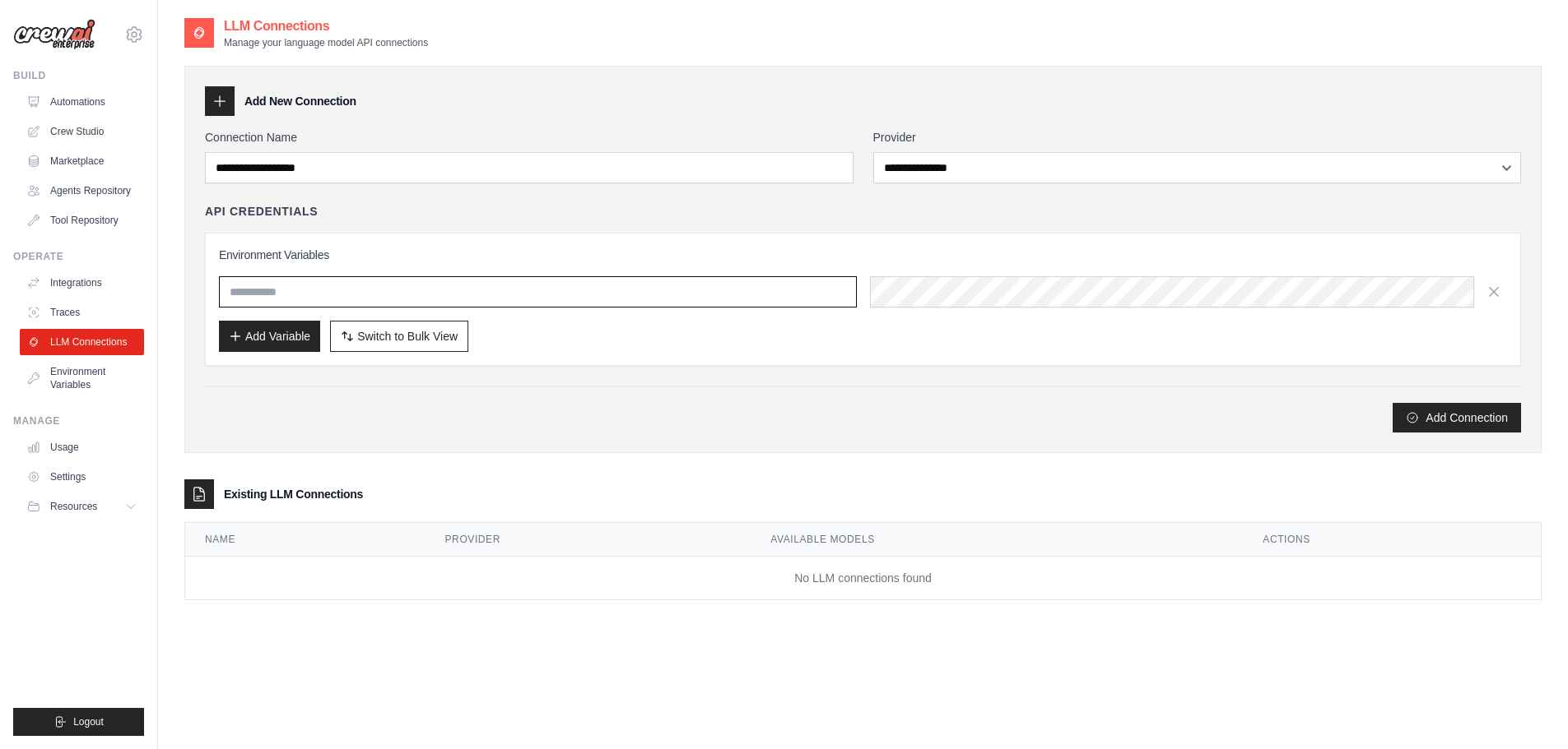
click at [340, 296] on input "text" at bounding box center [538, 292] width 638 height 31
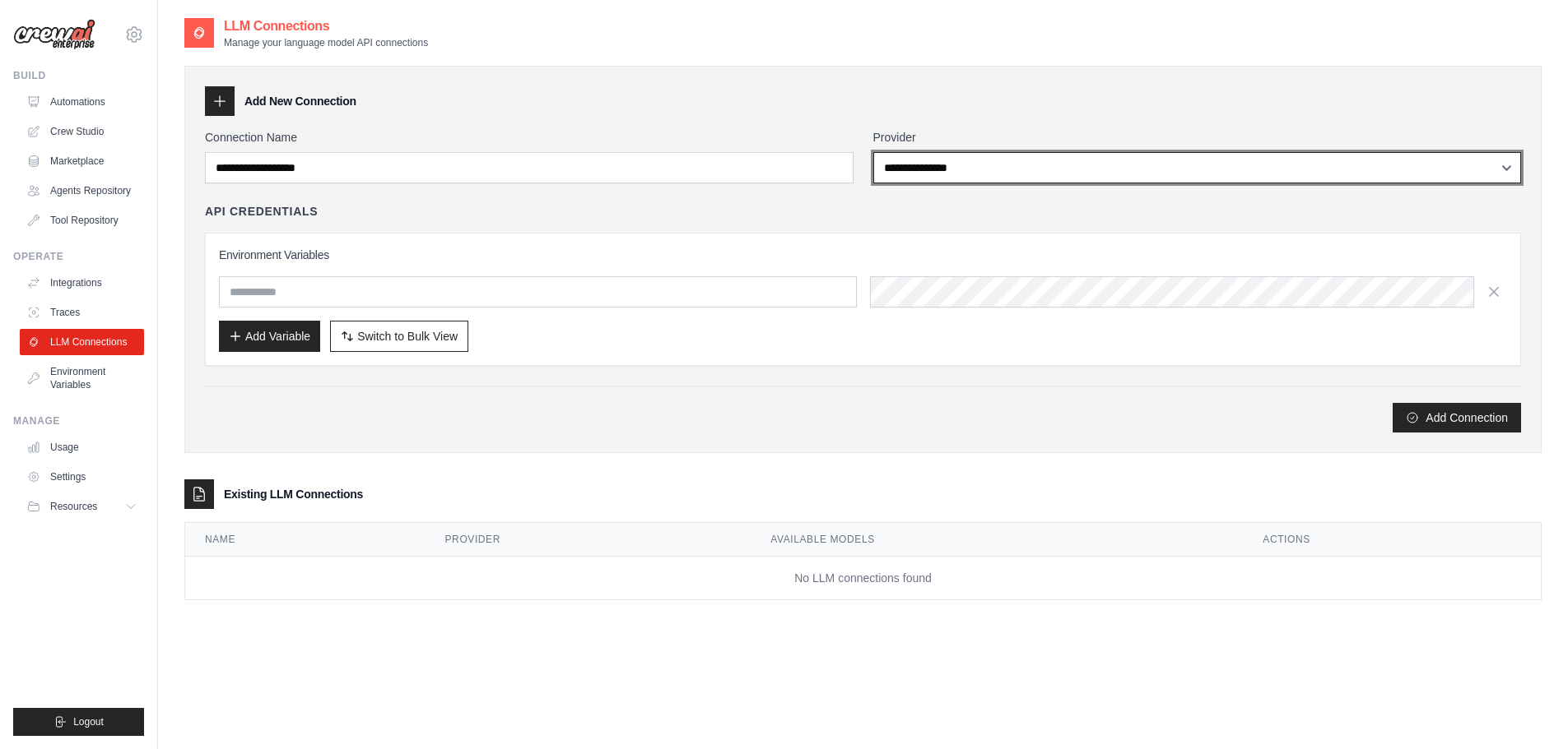
click at [936, 160] on select "**********" at bounding box center [1197, 168] width 649 height 31
select select "******"
click at [873, 152] on select "**********" at bounding box center [1197, 168] width 649 height 31
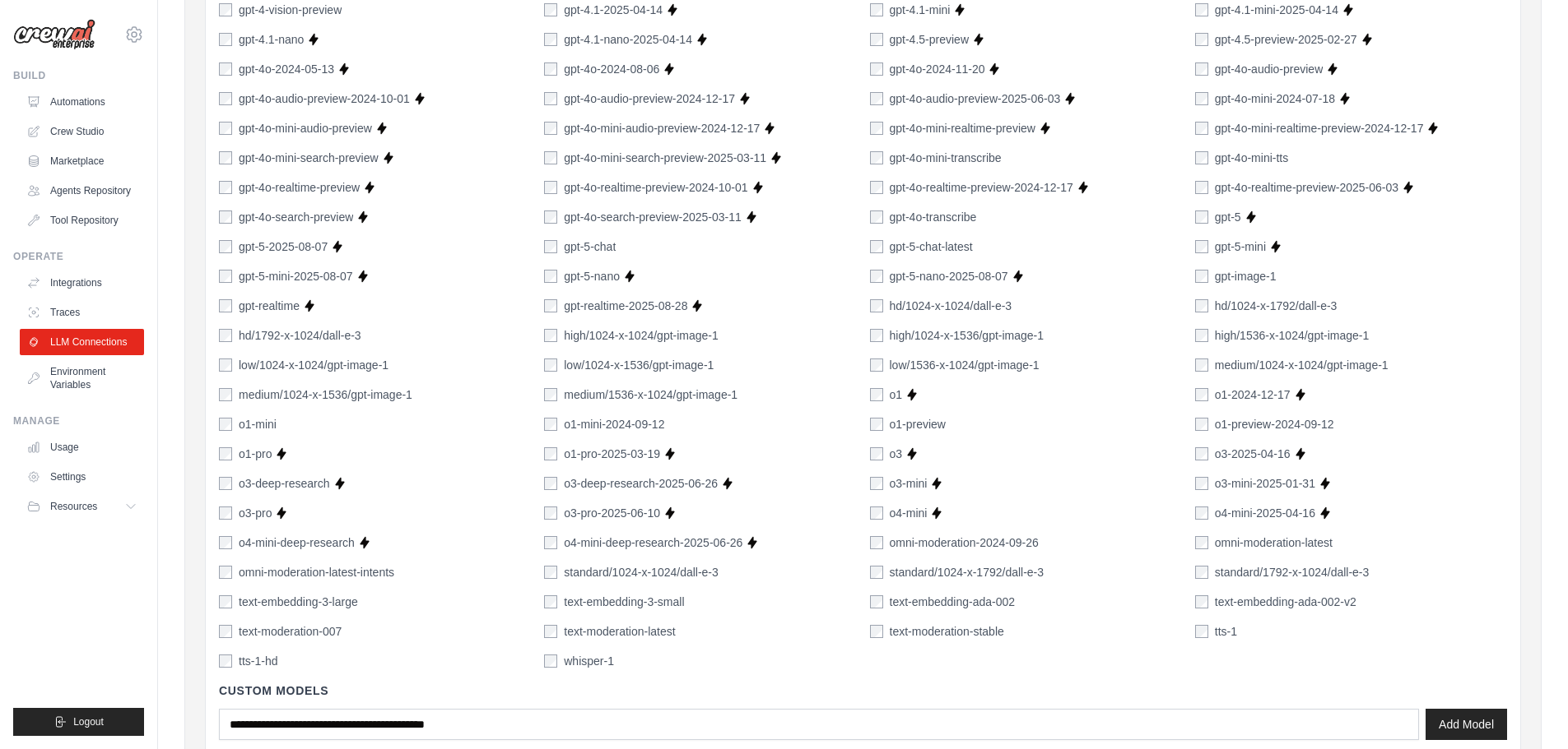
scroll to position [801, 0]
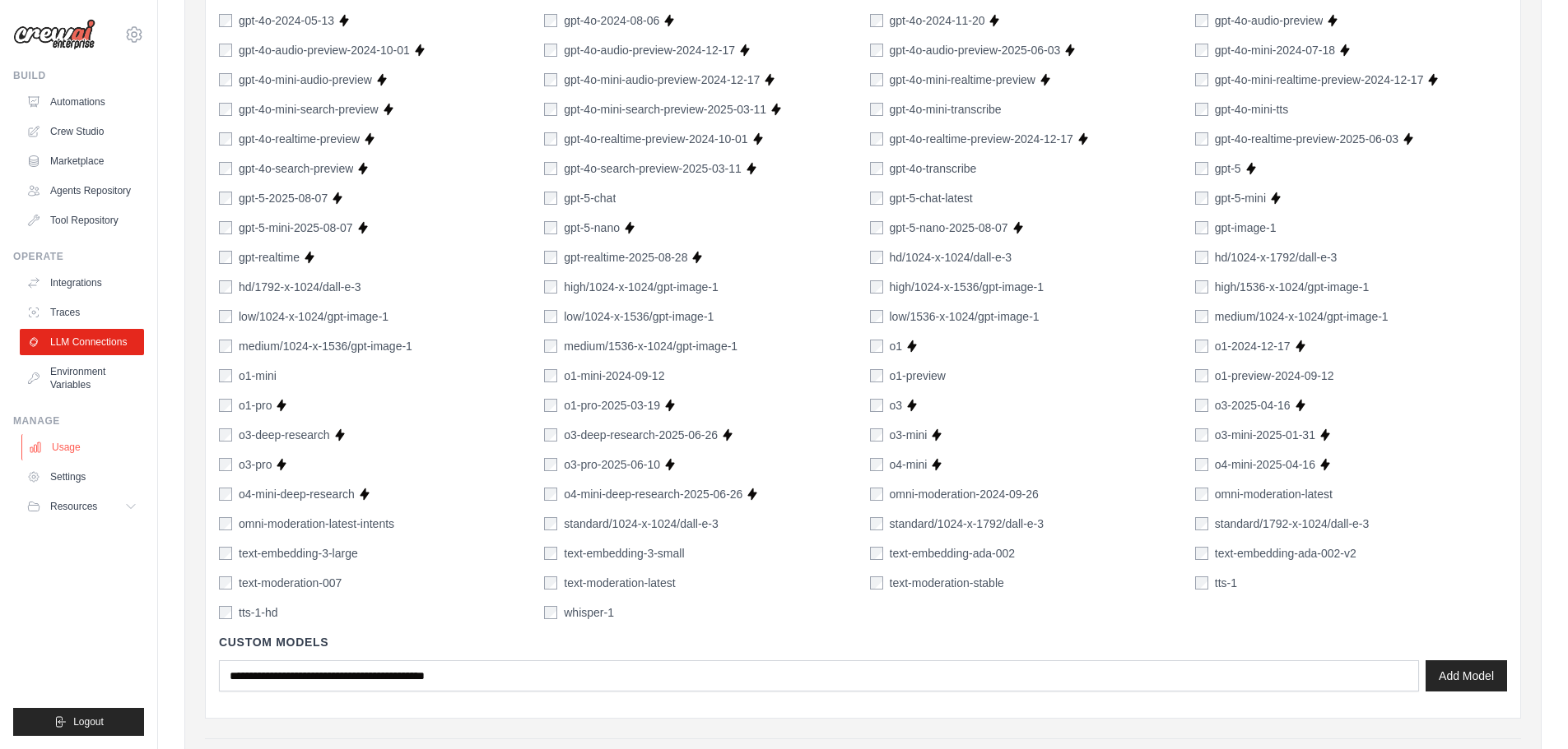
click at [91, 443] on link "Usage" at bounding box center [83, 448] width 124 height 26
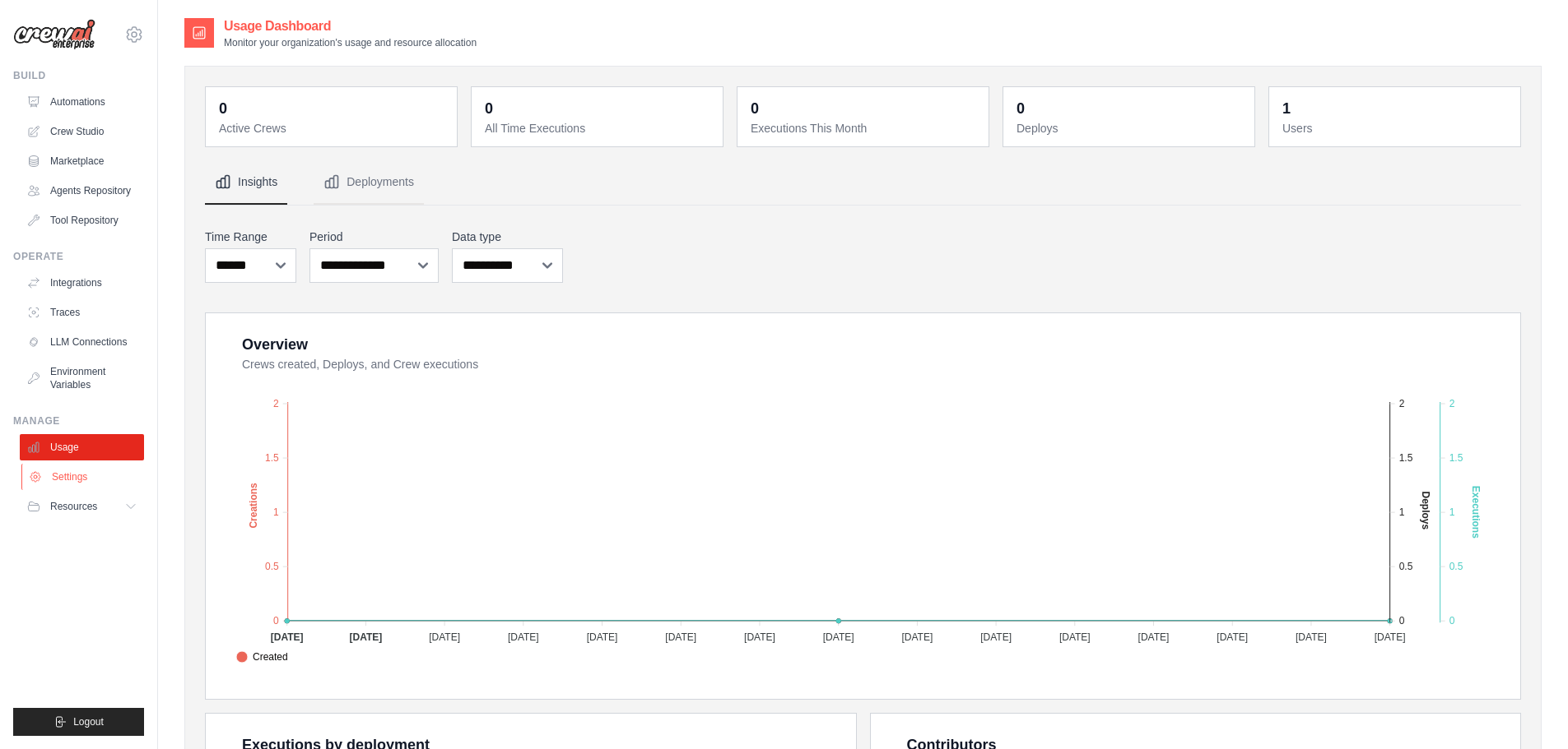
click at [85, 477] on link "Settings" at bounding box center [83, 477] width 124 height 26
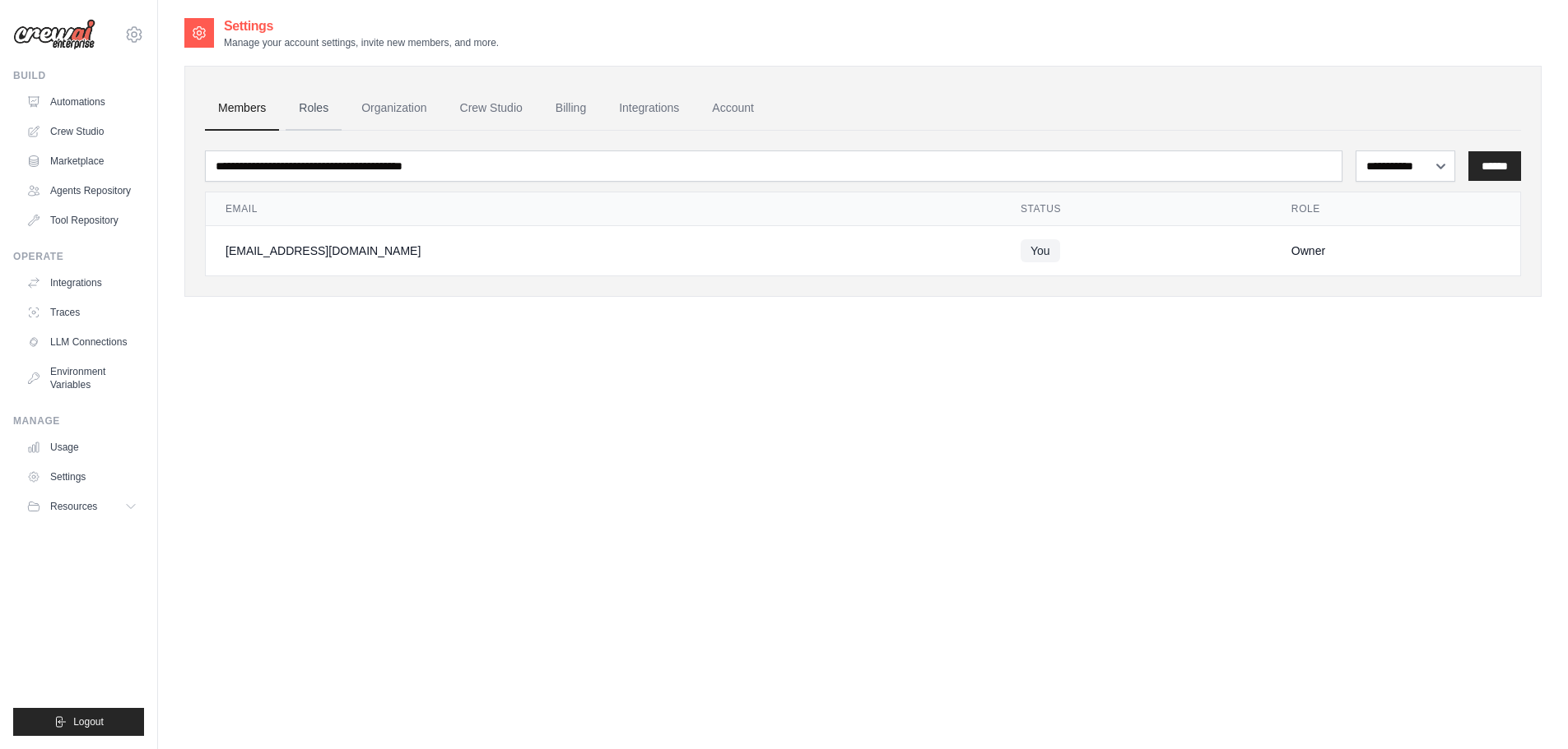
click at [321, 112] on link "Roles" at bounding box center [314, 108] width 56 height 44
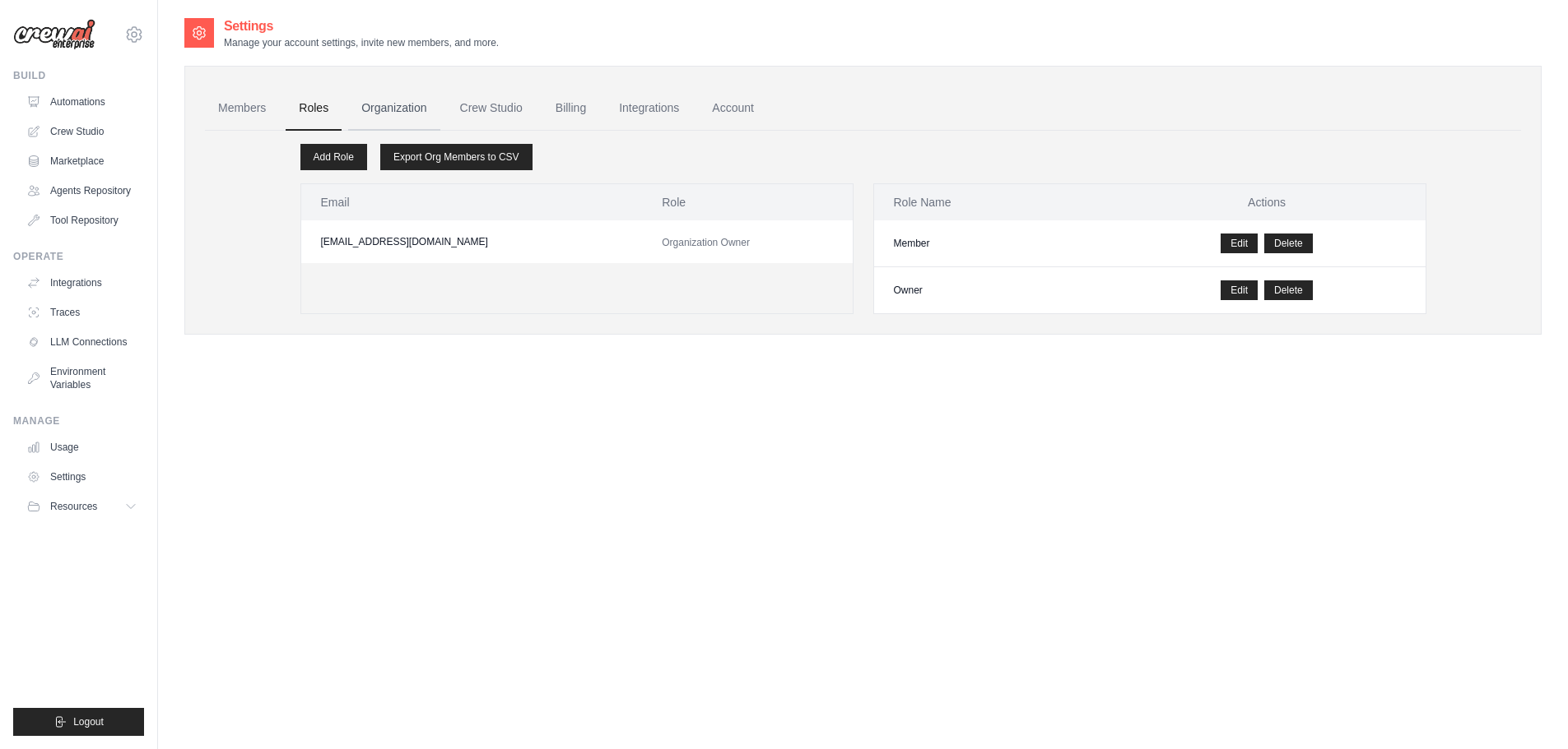
click at [364, 106] on link "Organization" at bounding box center [393, 108] width 91 height 44
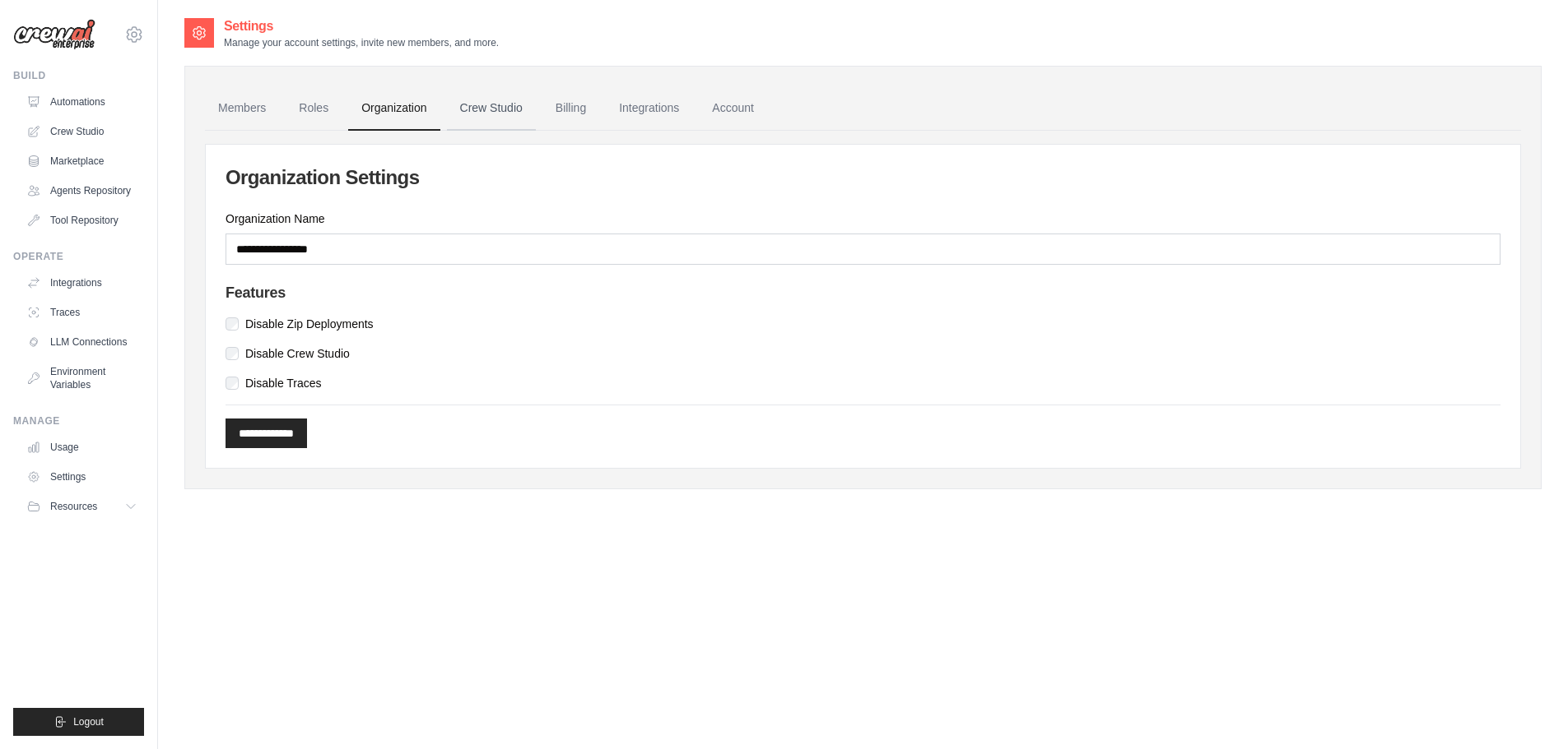
click at [470, 111] on link "Crew Studio" at bounding box center [491, 108] width 89 height 44
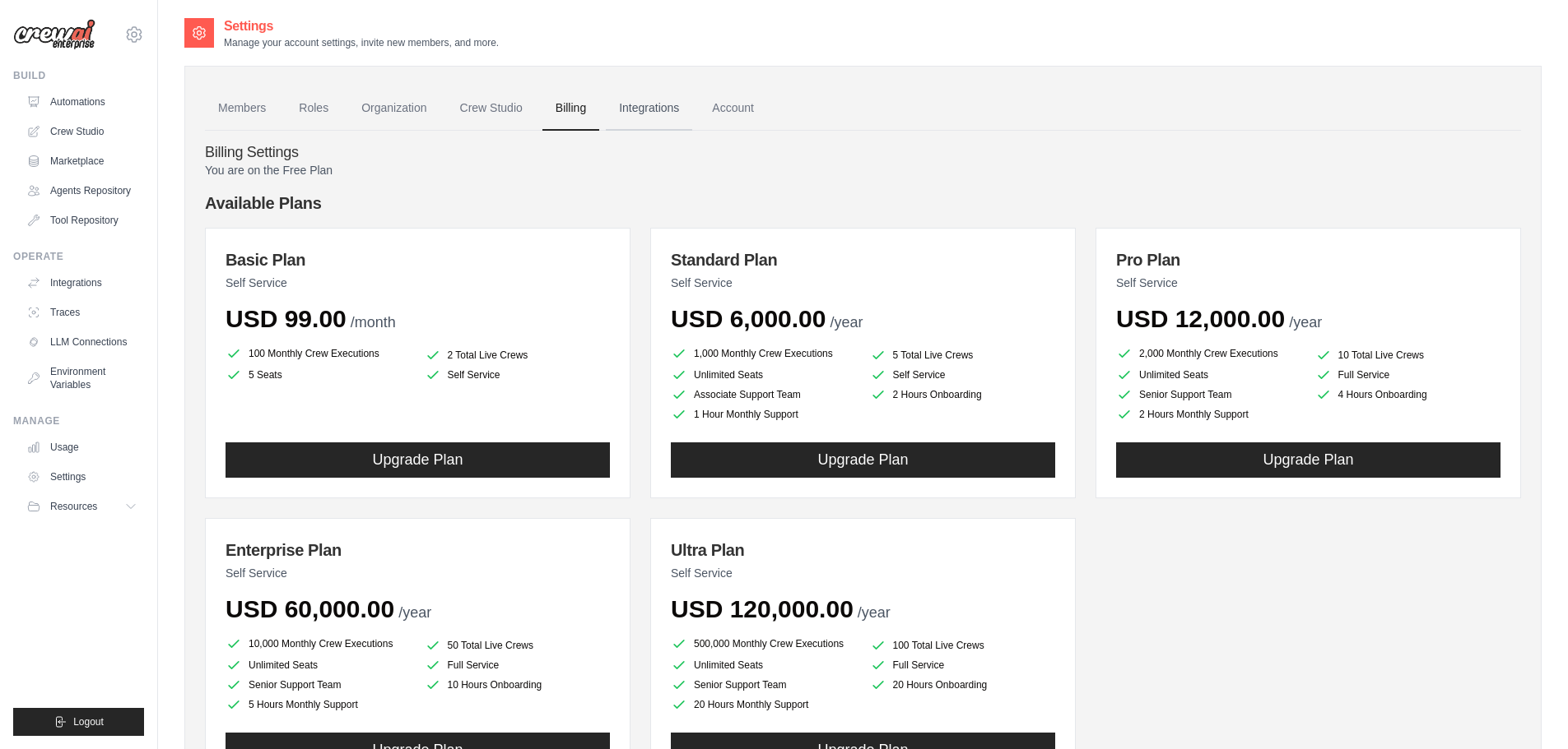
click at [638, 104] on link "Integrations" at bounding box center [649, 108] width 87 height 44
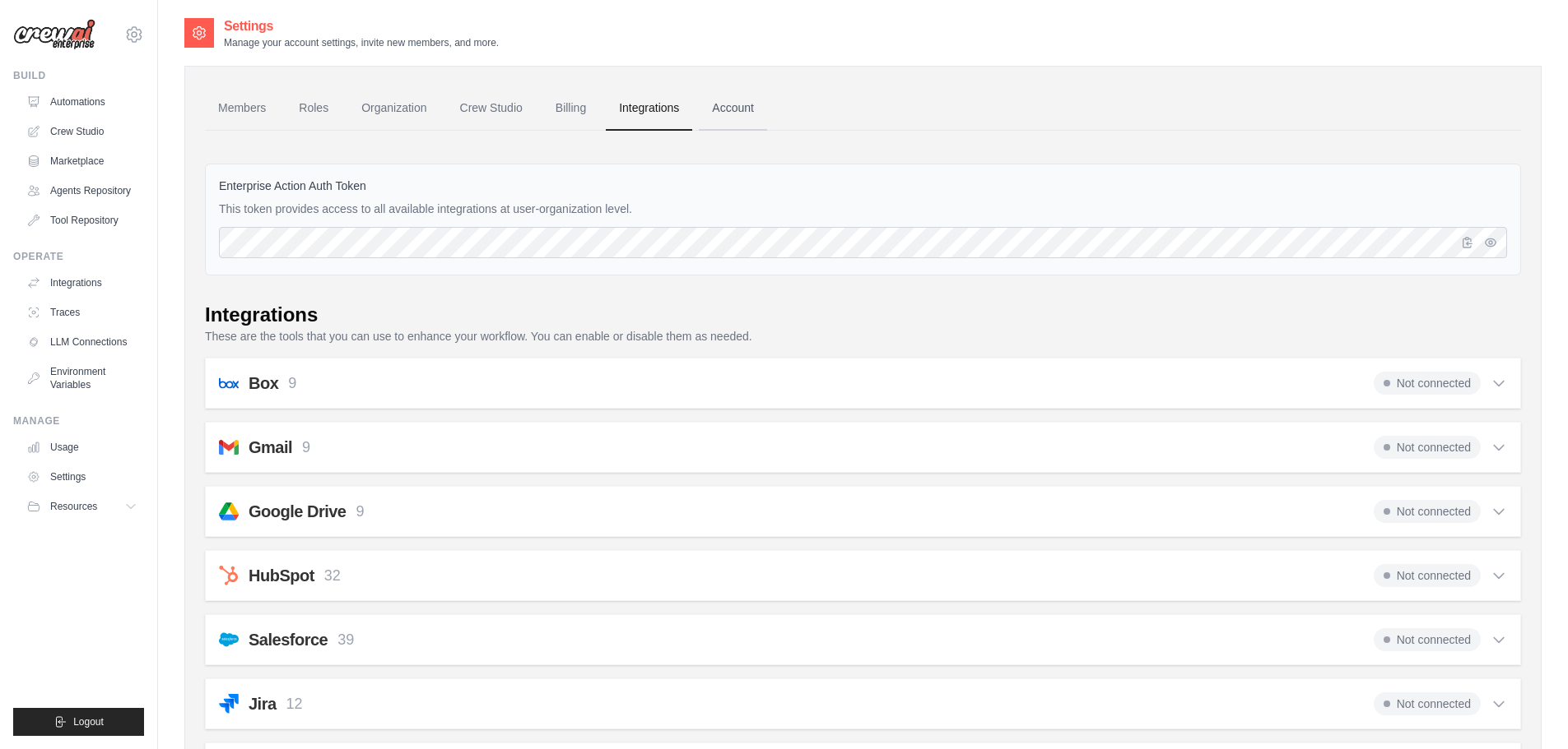
click at [743, 103] on link "Account" at bounding box center [733, 108] width 68 height 44
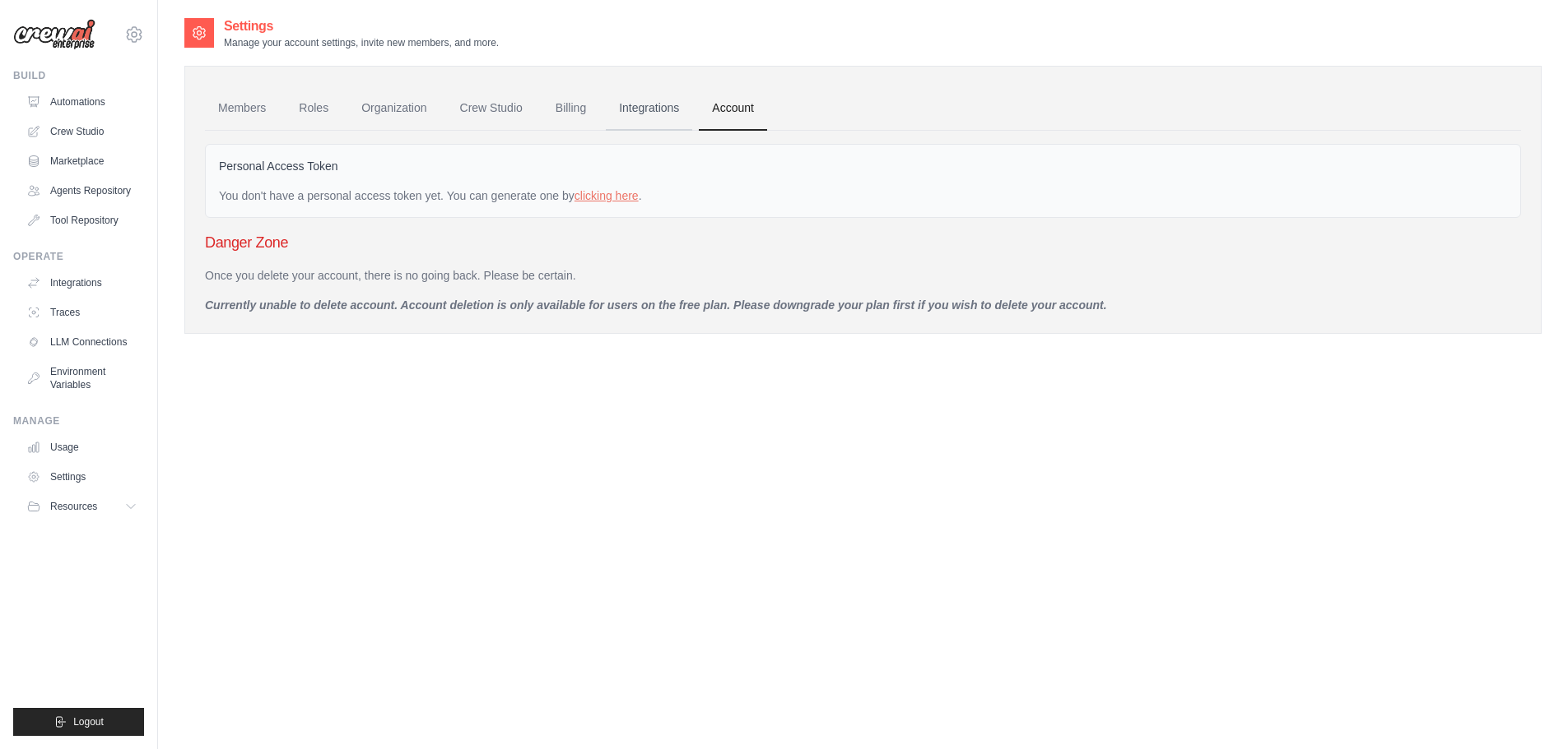
click at [664, 103] on link "Integrations" at bounding box center [649, 108] width 87 height 44
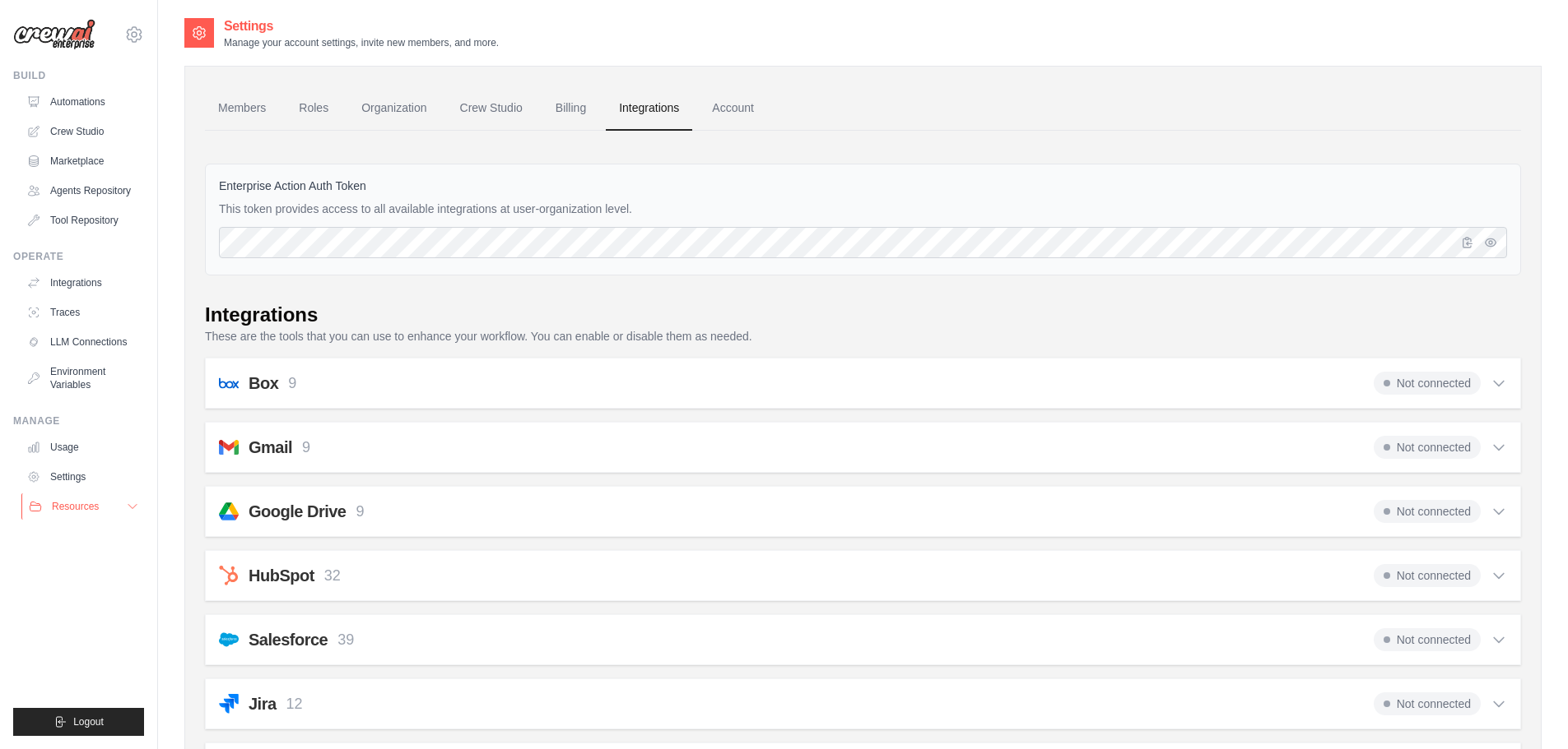
click at [97, 509] on span "Resources" at bounding box center [75, 507] width 47 height 13
click at [78, 125] on link "Crew Studio" at bounding box center [83, 132] width 124 height 26
